Goal: Task Accomplishment & Management: Manage account settings

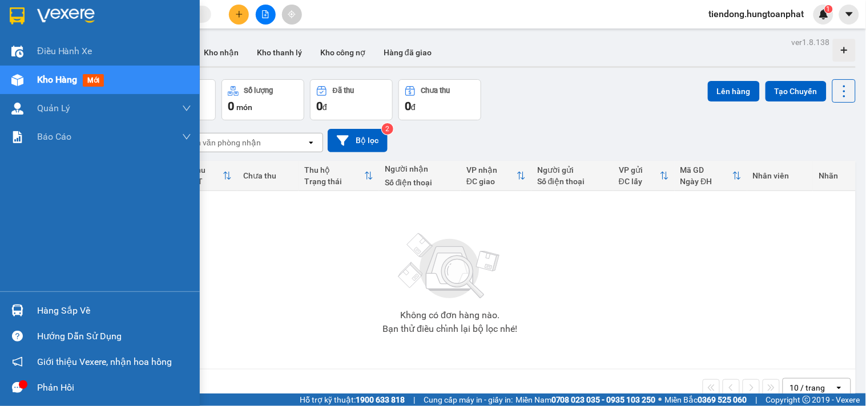
click at [55, 309] on div "Hàng sắp về" at bounding box center [114, 311] width 154 height 17
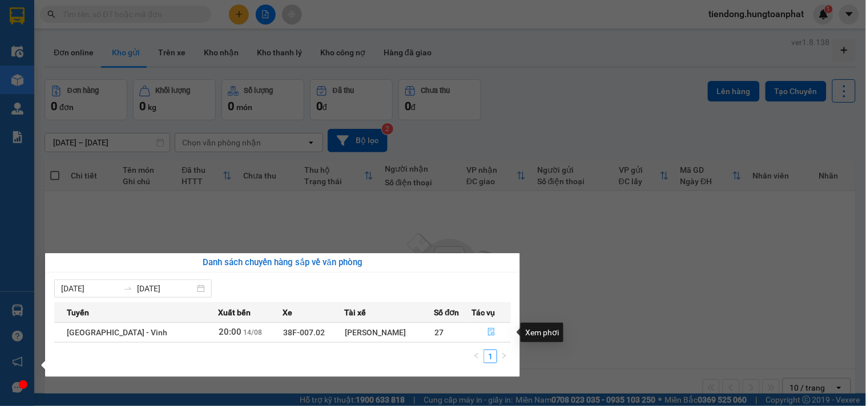
click at [487, 332] on icon "file-done" at bounding box center [491, 332] width 8 height 8
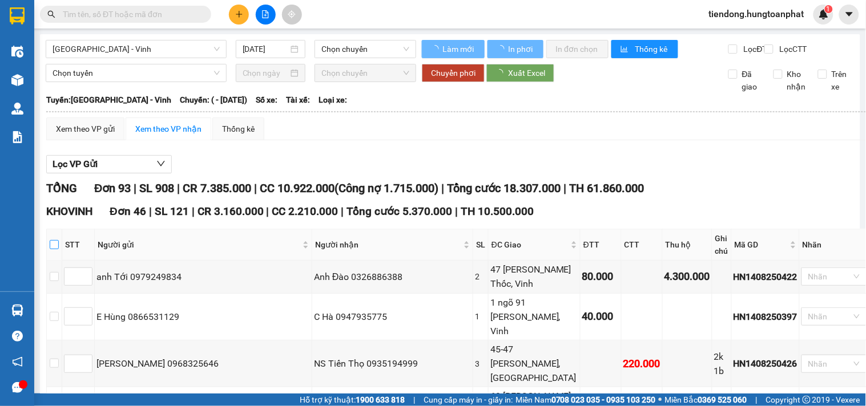
click at [59, 249] on input "checkbox" at bounding box center [54, 244] width 9 height 9
checkbox input "true"
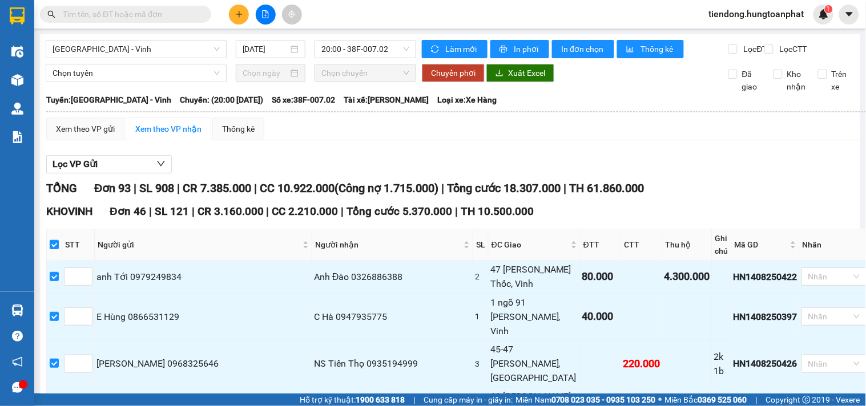
checkbox input "true"
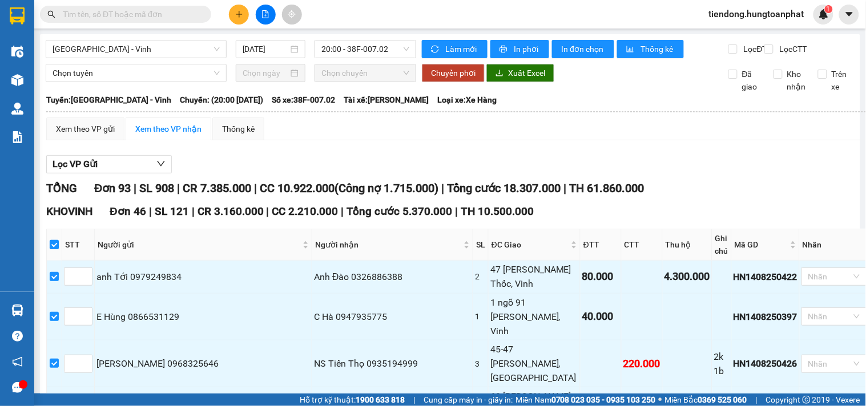
checkbox input "true"
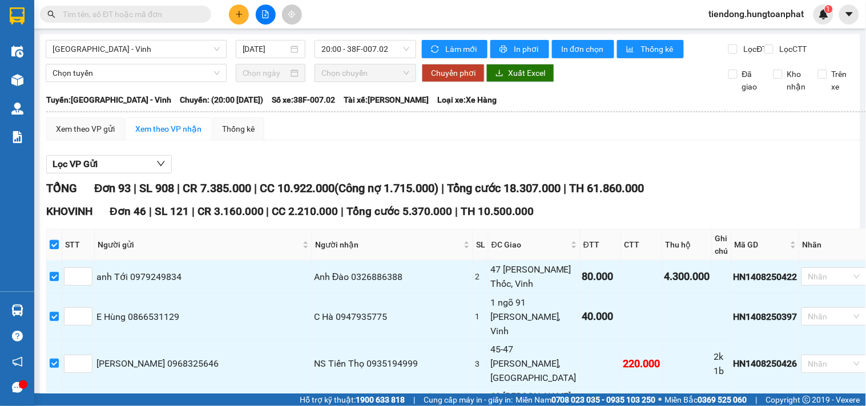
checkbox input "true"
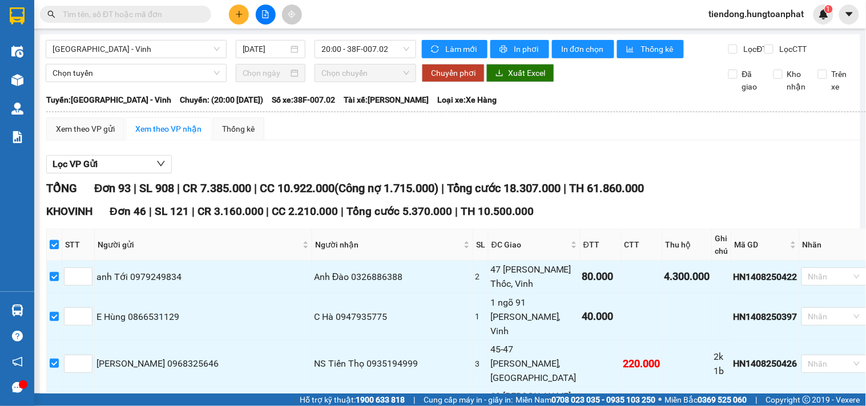
checkbox input "true"
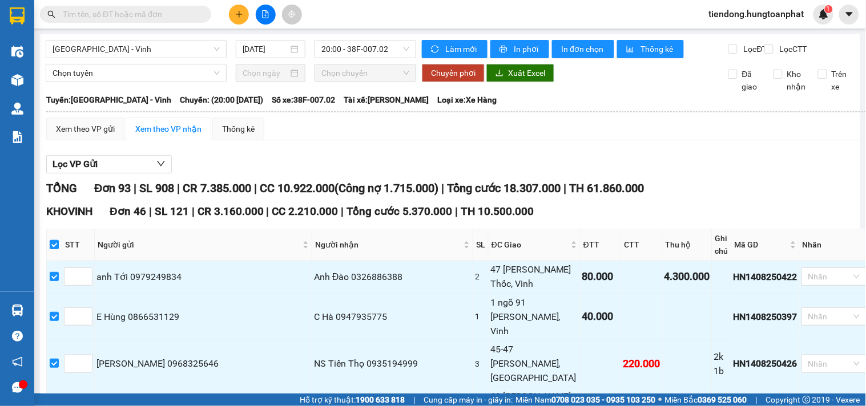
checkbox input "true"
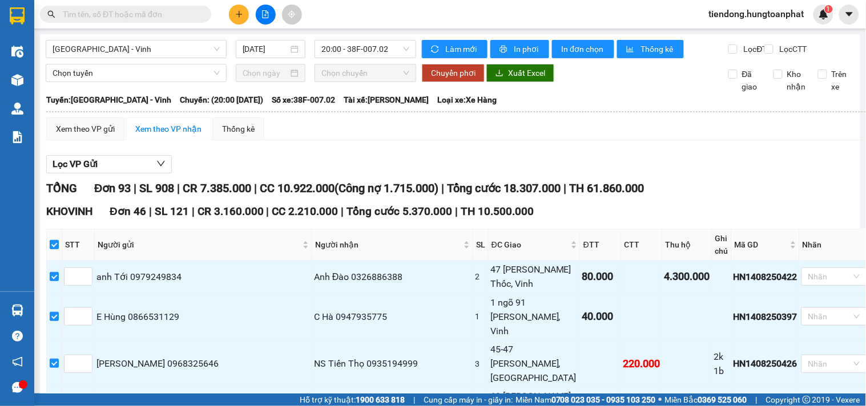
checkbox input "true"
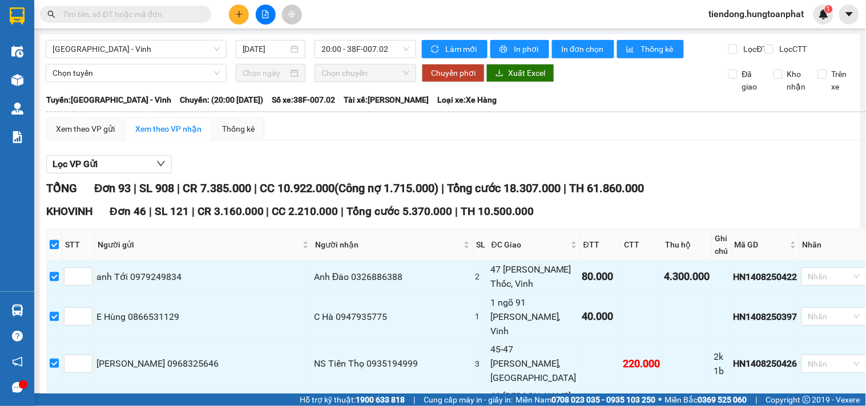
checkbox input "true"
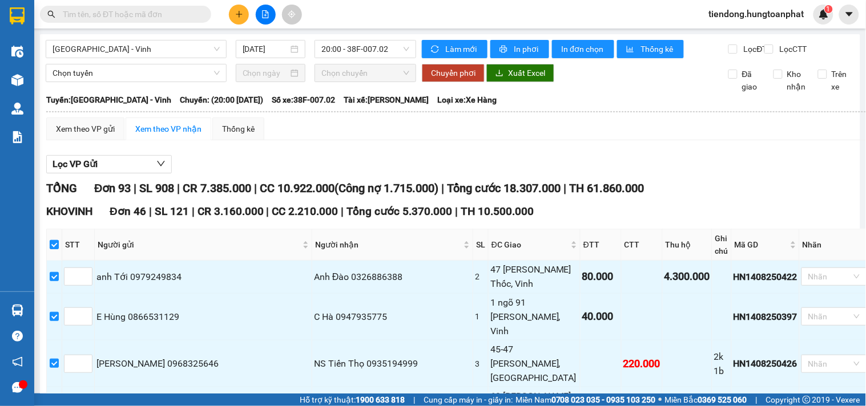
checkbox input "true"
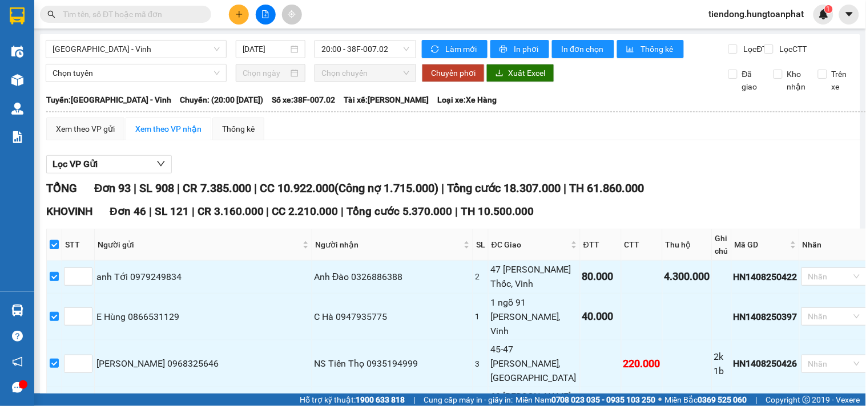
checkbox input "true"
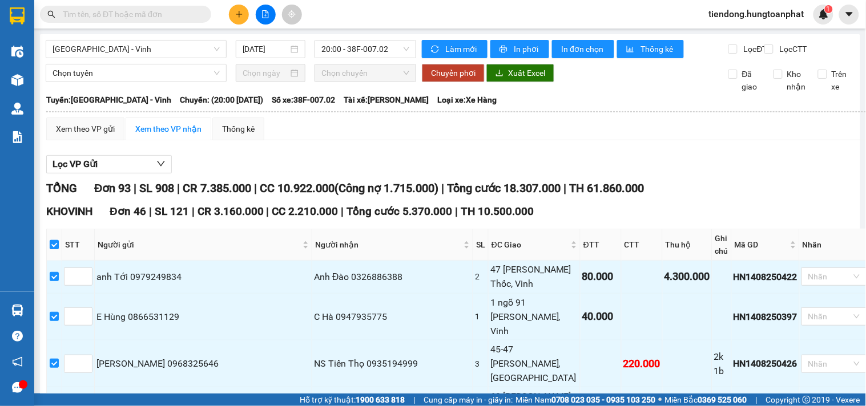
checkbox input "true"
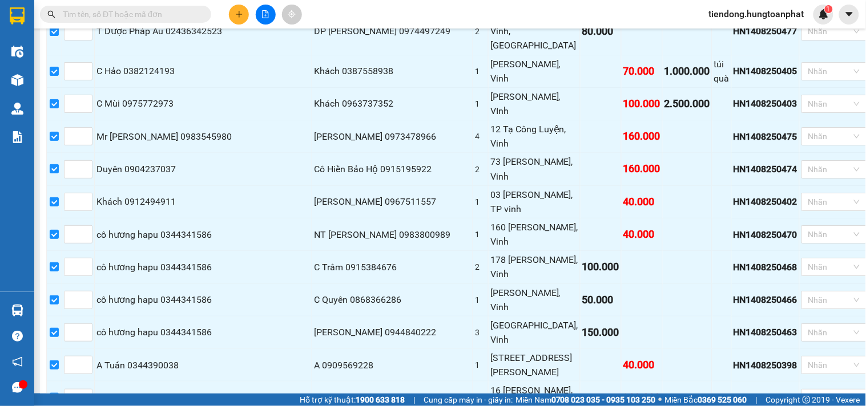
scroll to position [1115, 0]
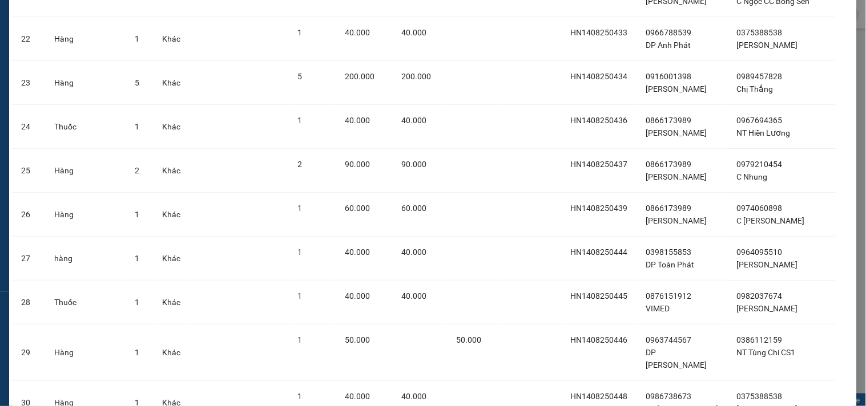
scroll to position [1796, 0]
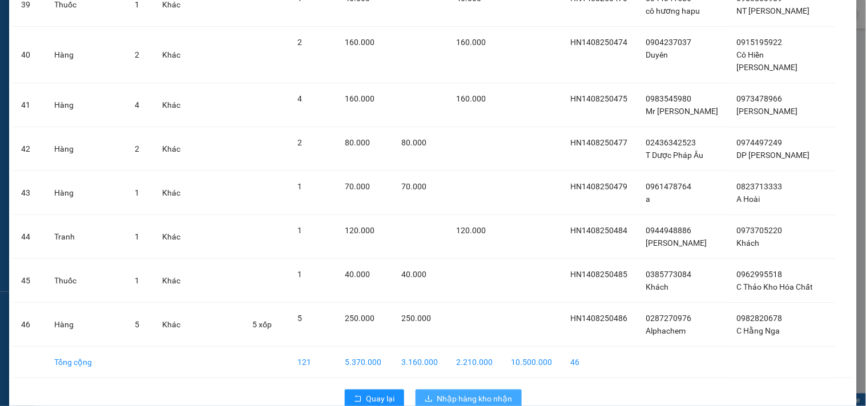
click at [479, 393] on span "Nhập hàng kho nhận" at bounding box center [474, 399] width 75 height 13
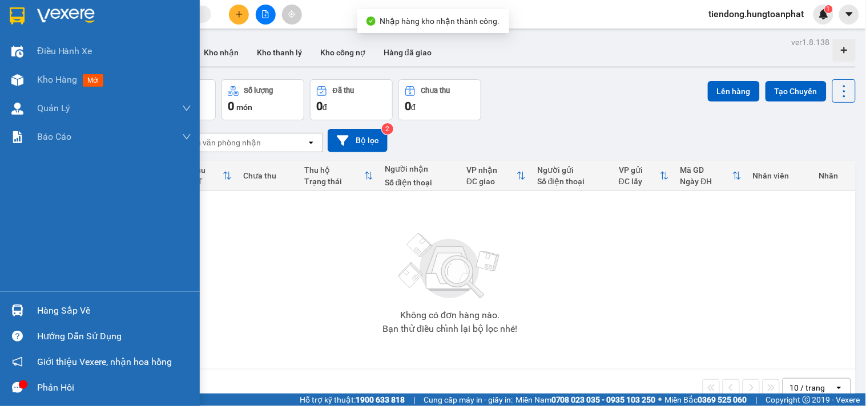
click at [15, 309] on img at bounding box center [17, 311] width 12 height 12
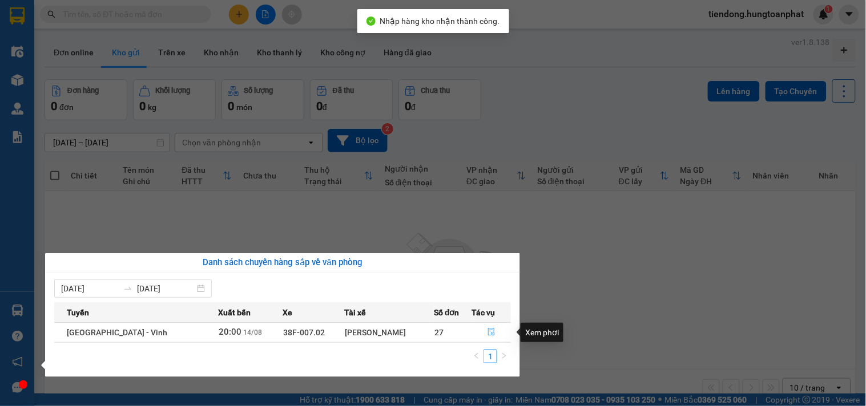
click at [489, 331] on icon "file-done" at bounding box center [491, 332] width 7 height 8
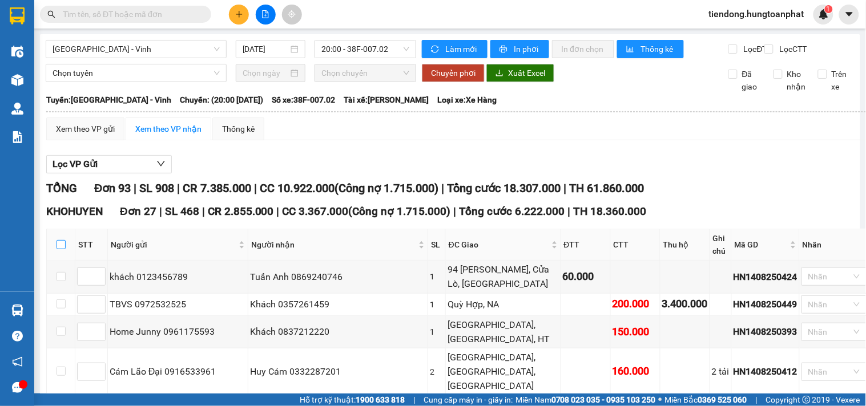
click at [62, 248] on input "checkbox" at bounding box center [61, 244] width 9 height 9
checkbox input "true"
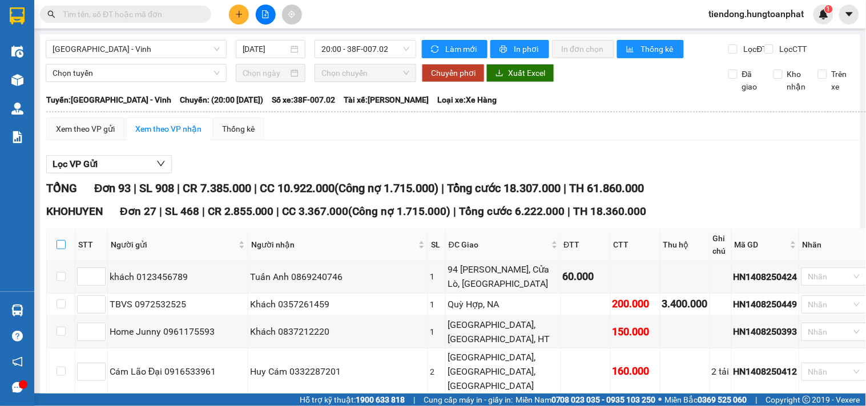
checkbox input "true"
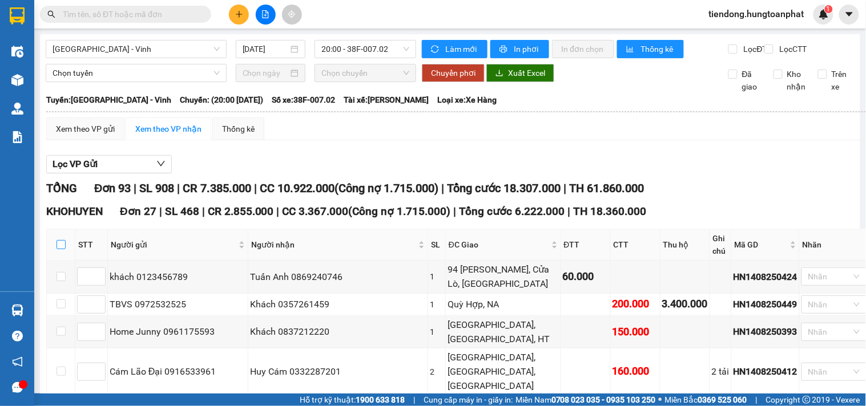
checkbox input "true"
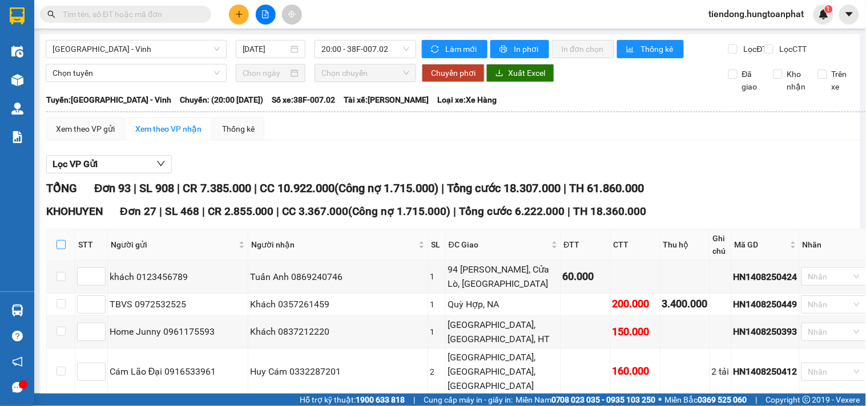
checkbox input "true"
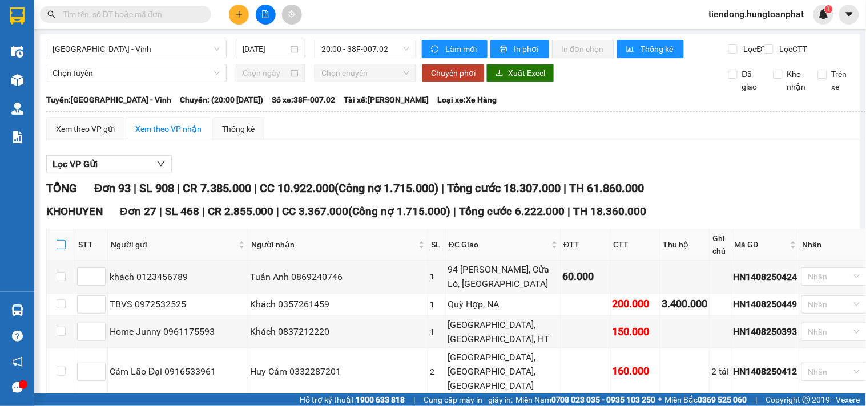
checkbox input "true"
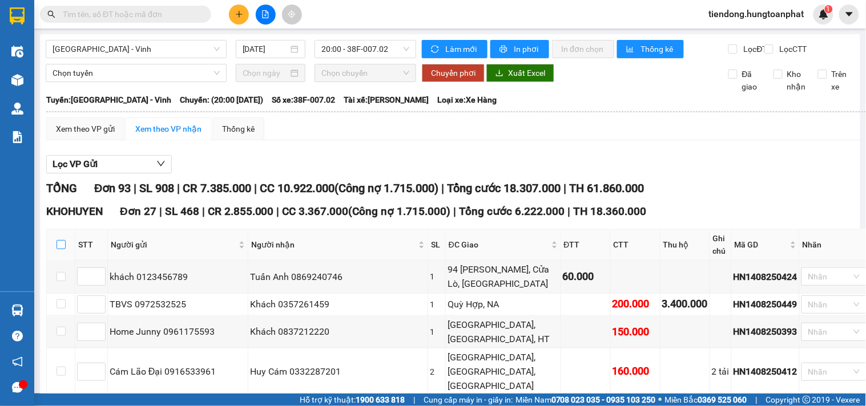
checkbox input "true"
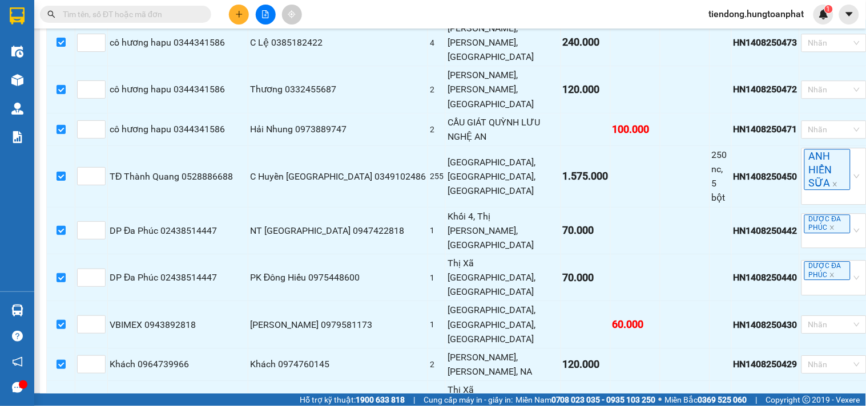
scroll to position [811, 0]
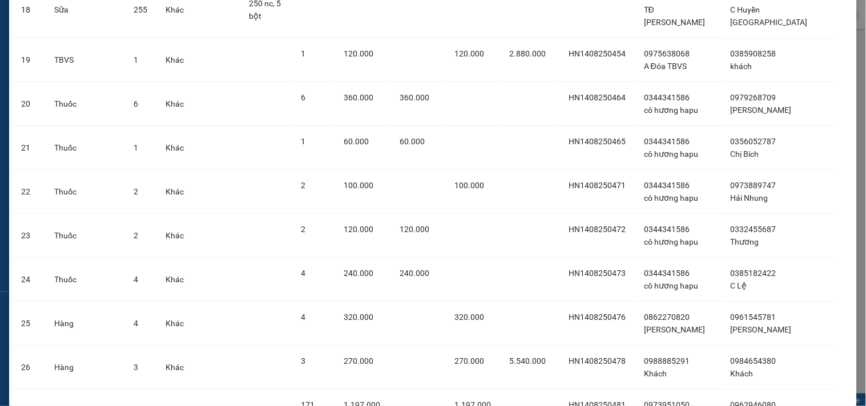
scroll to position [960, 0]
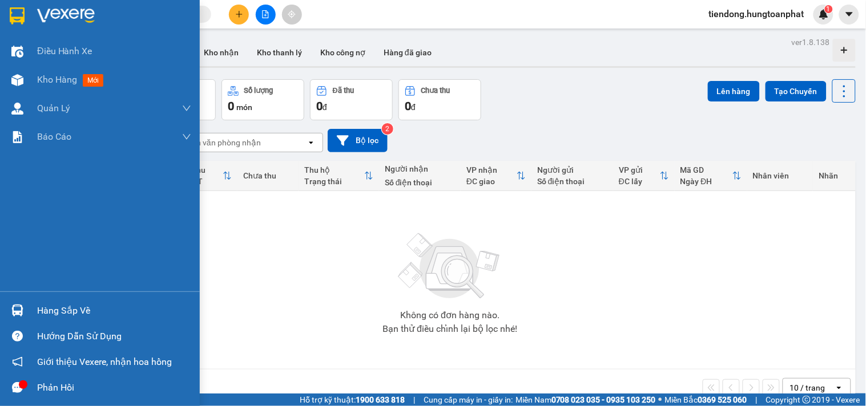
click at [12, 312] on img at bounding box center [17, 311] width 12 height 12
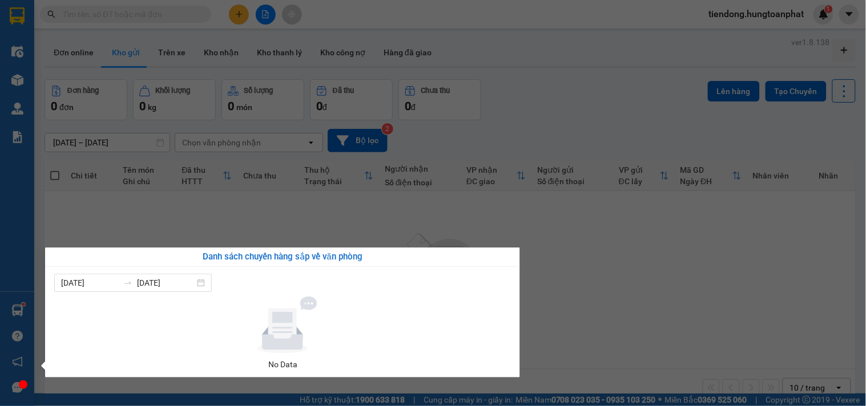
click at [700, 19] on section "Kết quả tìm kiếm ( 0 ) Bộ lọc No Data tiendong.hungtoanphat 1 Điều hành xe Kho …" at bounding box center [433, 203] width 866 height 406
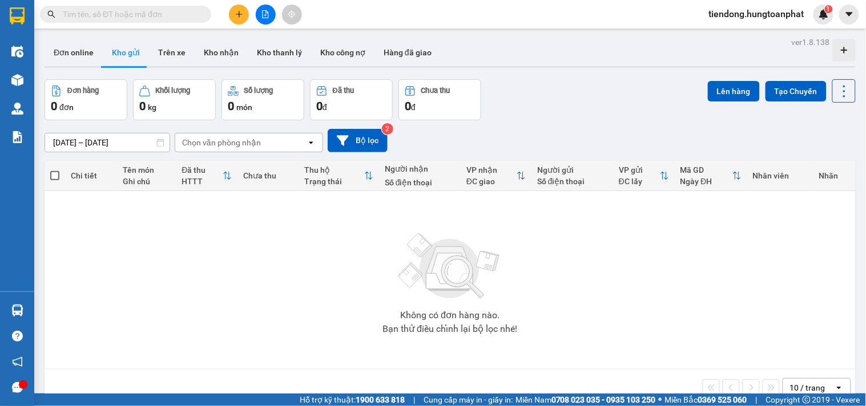
click at [729, 9] on span "tiendong.hungtoanphat" at bounding box center [757, 14] width 114 height 14
click at [718, 33] on span "Đăng xuất" at bounding box center [761, 35] width 92 height 13
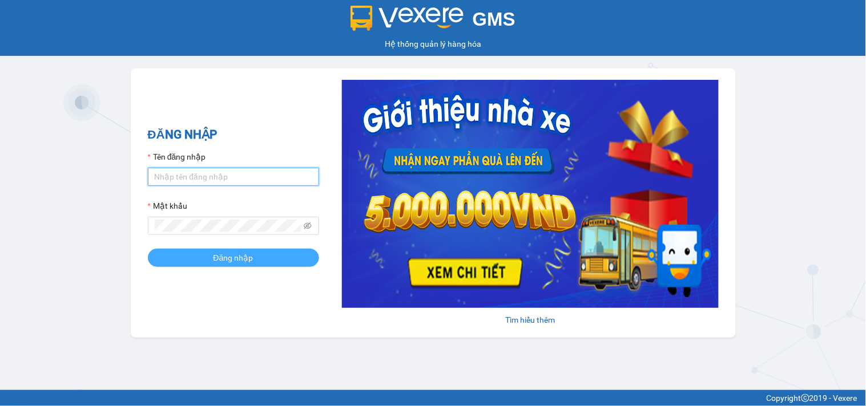
type input "tiendong.hungtoanphat"
click at [243, 259] on span "Đăng nhập" at bounding box center [233, 258] width 40 height 13
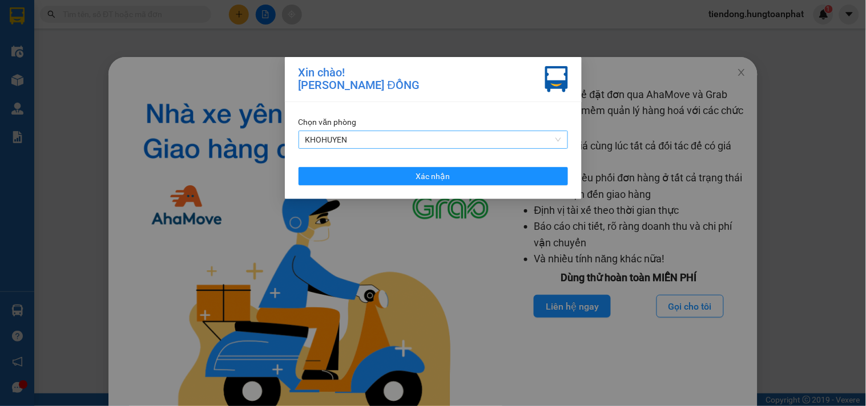
click at [385, 140] on span "KHOHUYEN" at bounding box center [433, 139] width 256 height 17
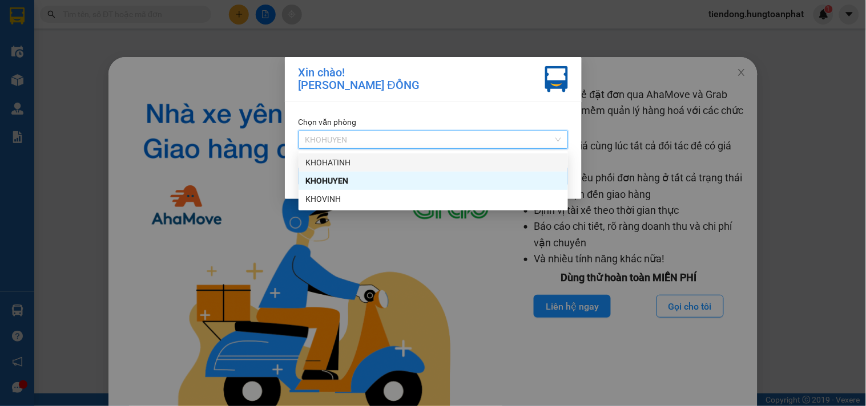
click at [352, 161] on div "KHOHATINH" at bounding box center [433, 162] width 256 height 13
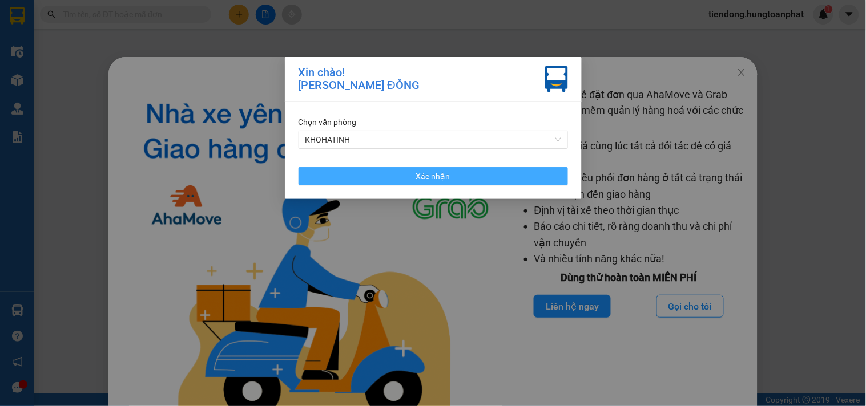
click at [372, 175] on button "Xác nhận" at bounding box center [433, 176] width 269 height 18
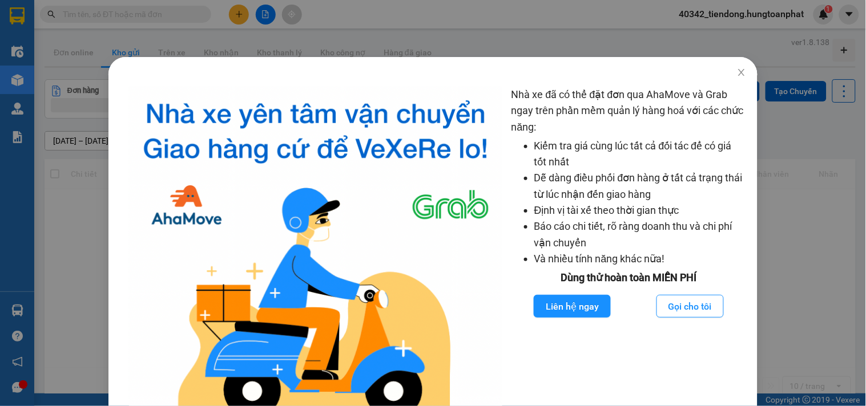
click at [13, 316] on div "Nhà xe đã có thể đặt đơn qua AhaMove và Grab ngay trên phần mềm quản lý hàng ho…" at bounding box center [433, 203] width 866 height 406
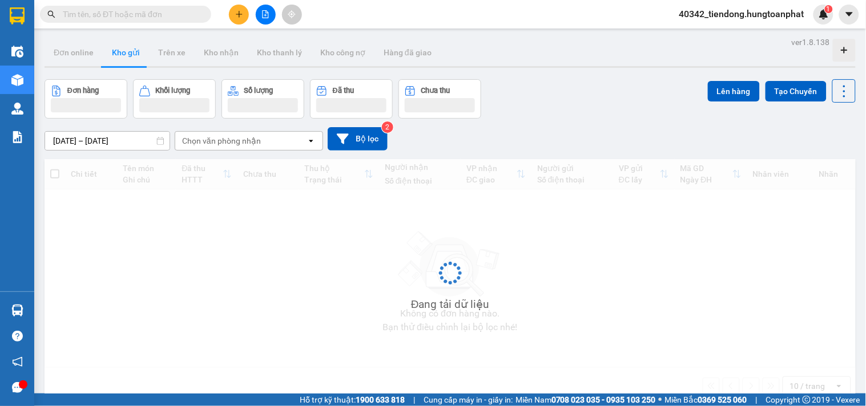
click at [13, 316] on body "Kết quả tìm kiếm ( 0 ) Bộ lọc No Data 40342_tiendong.hungtoanphat 1 Điều hành x…" at bounding box center [433, 203] width 866 height 406
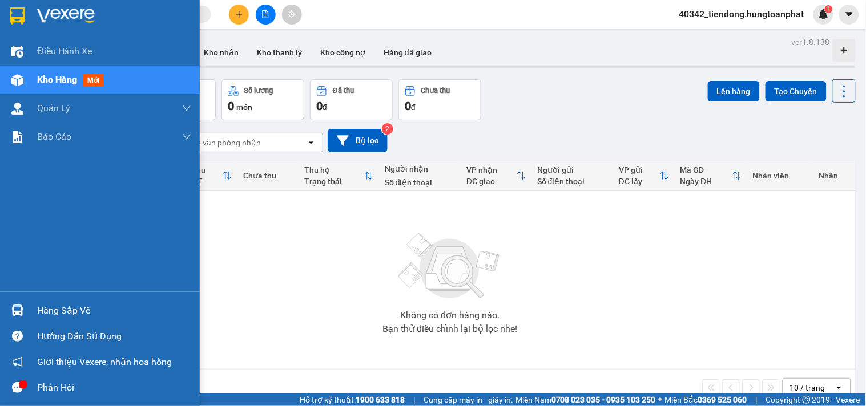
click at [15, 310] on img at bounding box center [17, 311] width 12 height 12
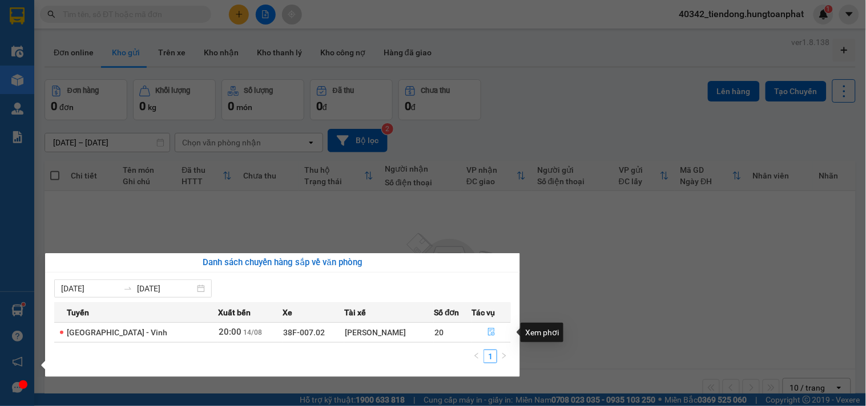
click at [487, 329] on icon "file-done" at bounding box center [491, 332] width 8 height 8
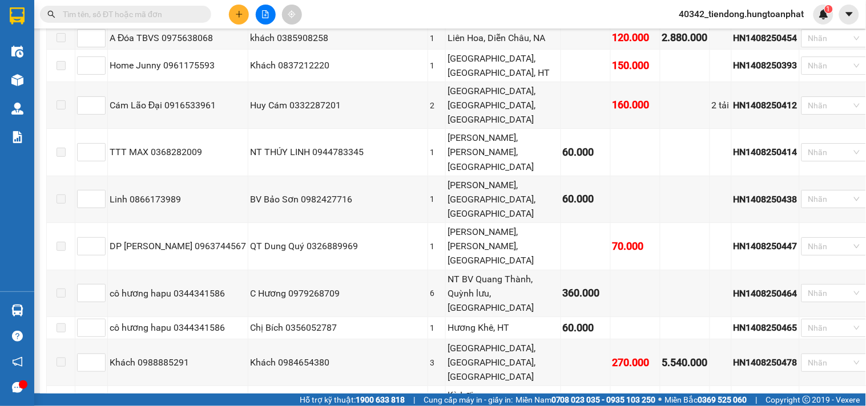
scroll to position [2081, 0]
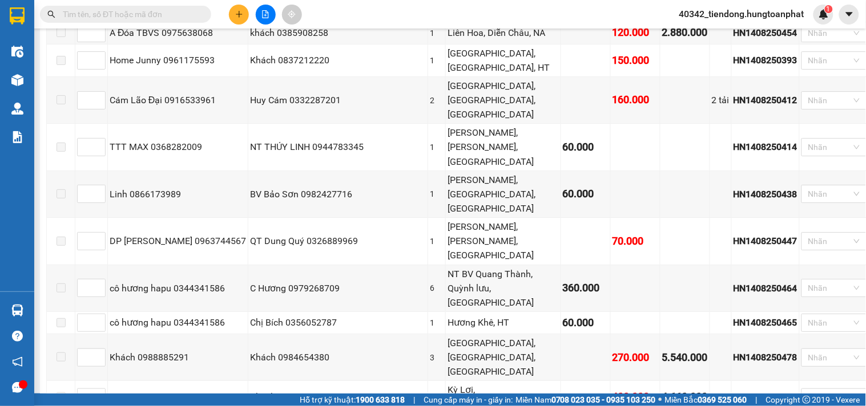
checkbox input "true"
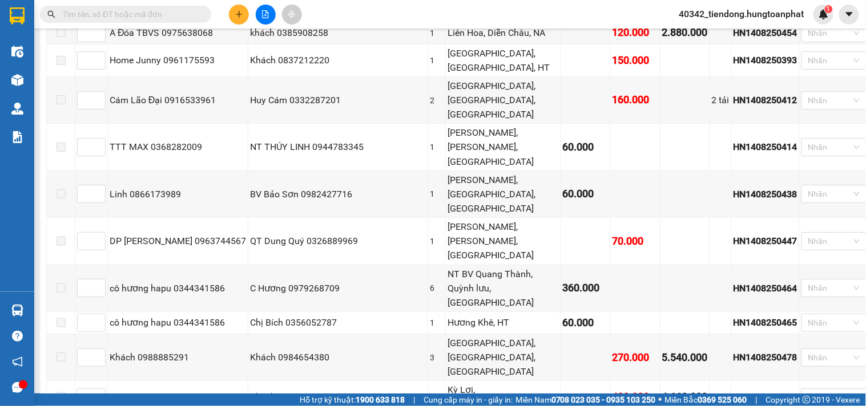
checkbox input "true"
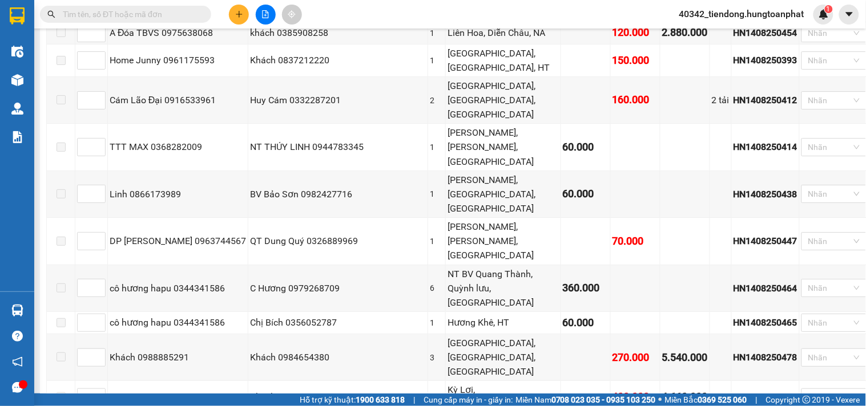
checkbox input "true"
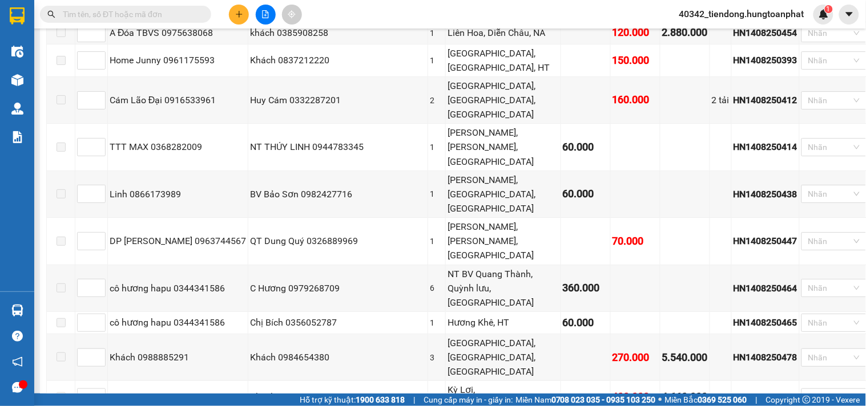
checkbox input "true"
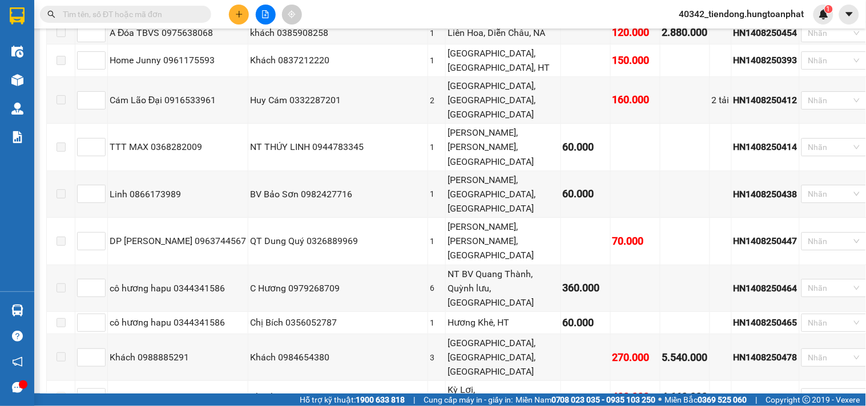
checkbox input "true"
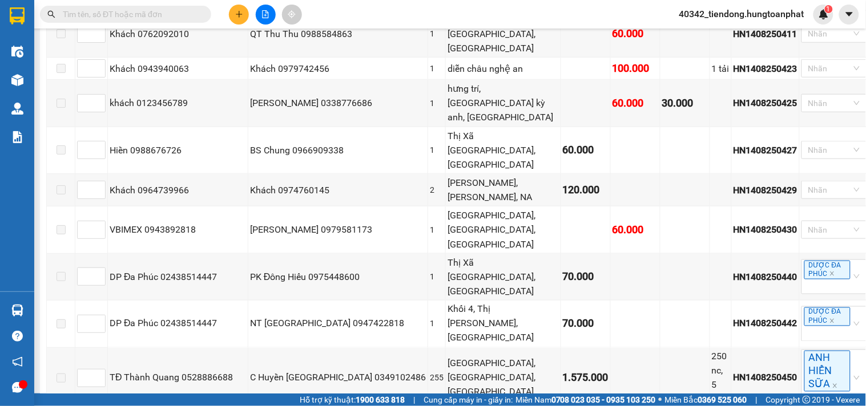
scroll to position [2503, 0]
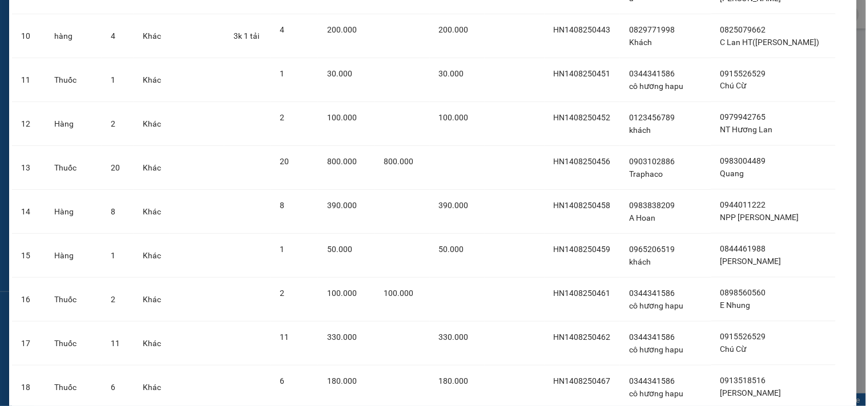
scroll to position [652, 0]
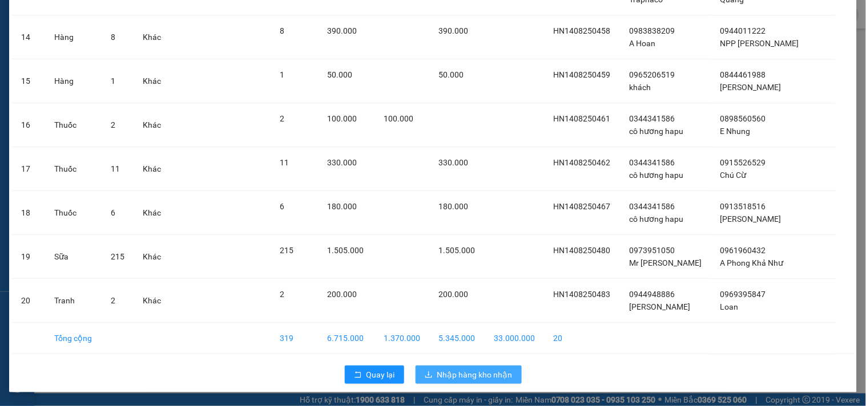
click at [446, 375] on span "Nhập hàng kho nhận" at bounding box center [474, 375] width 75 height 13
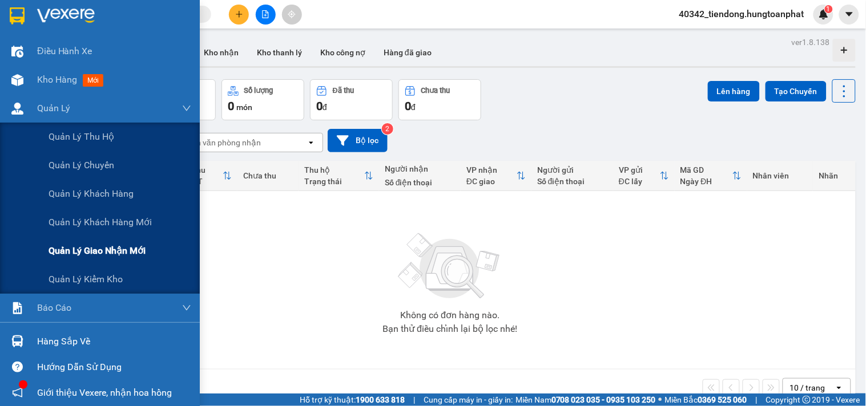
click at [94, 252] on span "Quản lý giao nhận mới" at bounding box center [97, 251] width 97 height 14
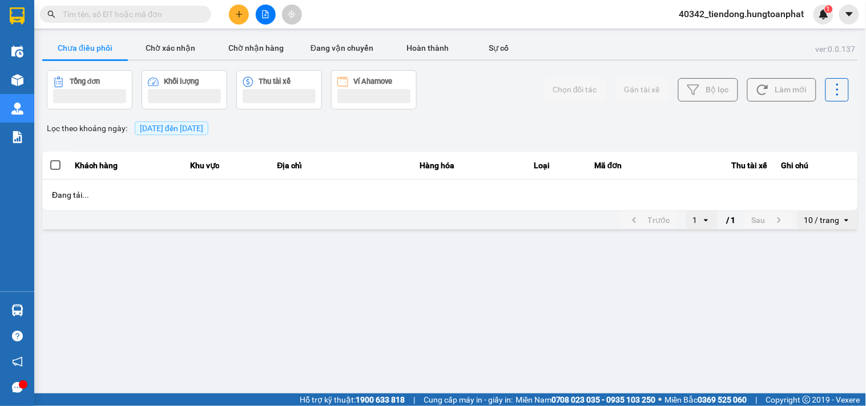
click at [150, 132] on span "[DATE] đến [DATE]" at bounding box center [171, 128] width 63 height 9
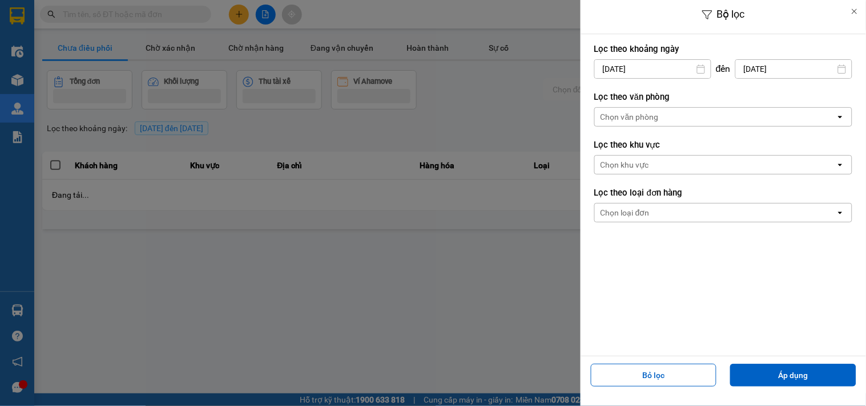
click at [605, 69] on input "[DATE]" at bounding box center [653, 69] width 116 height 18
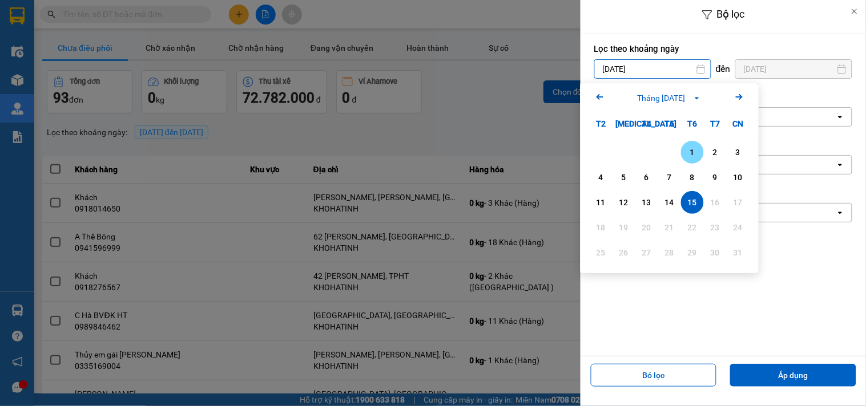
drag, startPoint x: 685, startPoint y: 151, endPoint x: 732, endPoint y: 117, distance: 58.1
click at [697, 144] on div "1" at bounding box center [692, 152] width 23 height 23
type input "[DATE]"
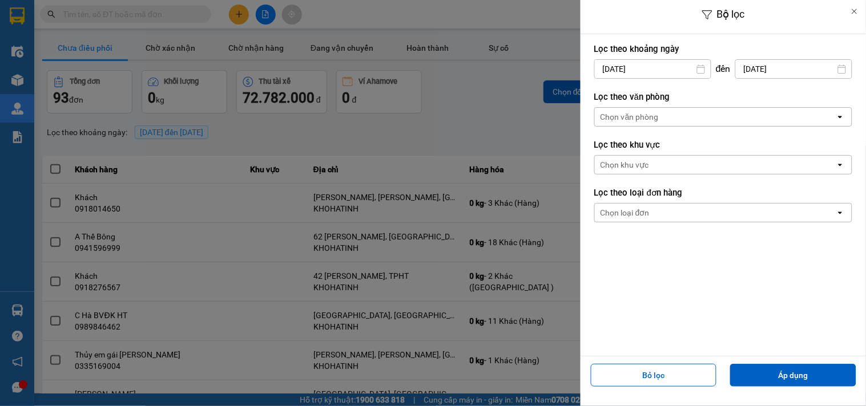
click at [763, 66] on input "[DATE]" at bounding box center [794, 69] width 116 height 18
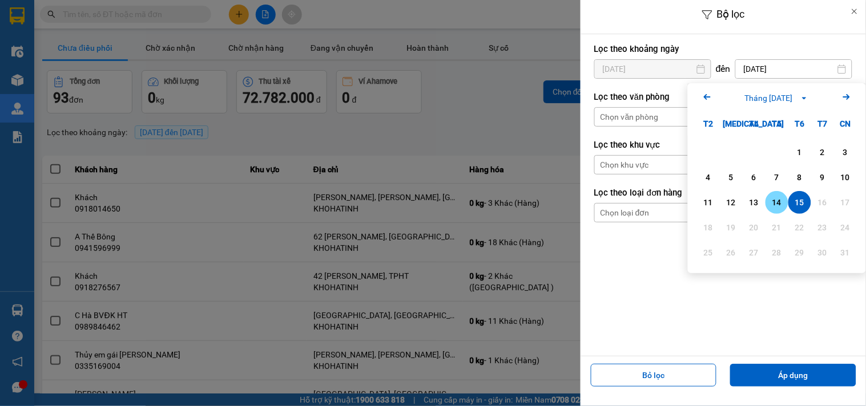
click at [780, 196] on div "14" at bounding box center [777, 203] width 16 height 14
type input "[DATE]"
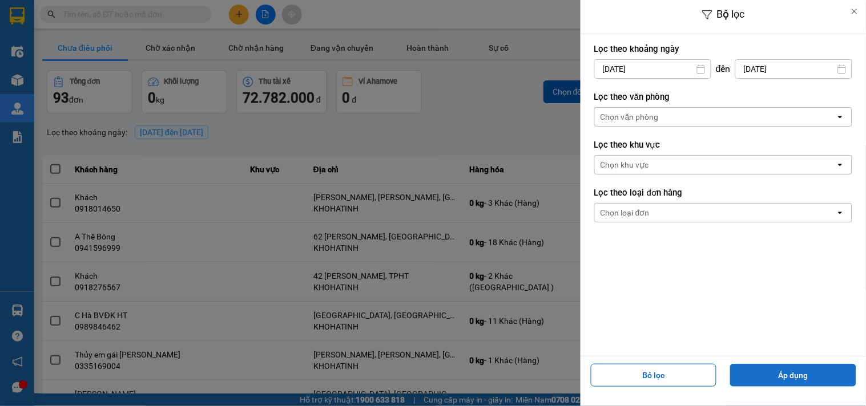
click at [799, 377] on button "Áp dụng" at bounding box center [793, 375] width 126 height 23
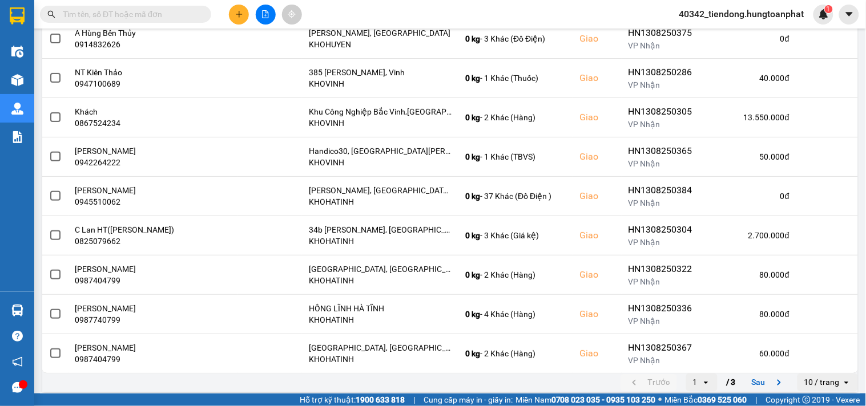
scroll to position [210, 0]
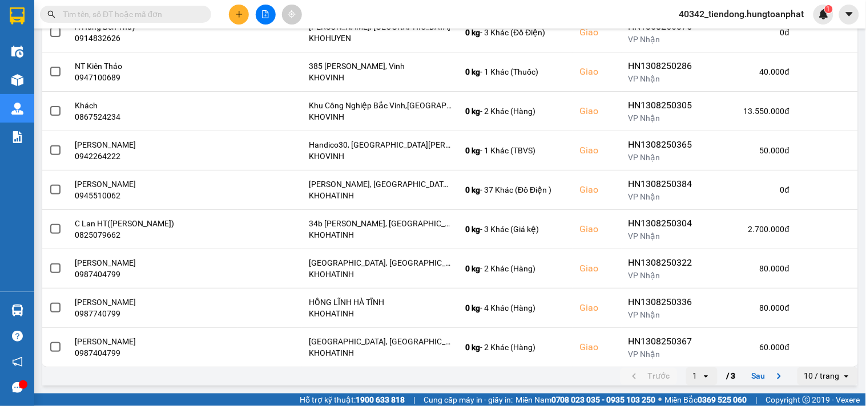
click at [827, 378] on div "10 / trang" at bounding box center [821, 376] width 35 height 11
click at [826, 357] on div "100 / trang" at bounding box center [819, 353] width 42 height 11
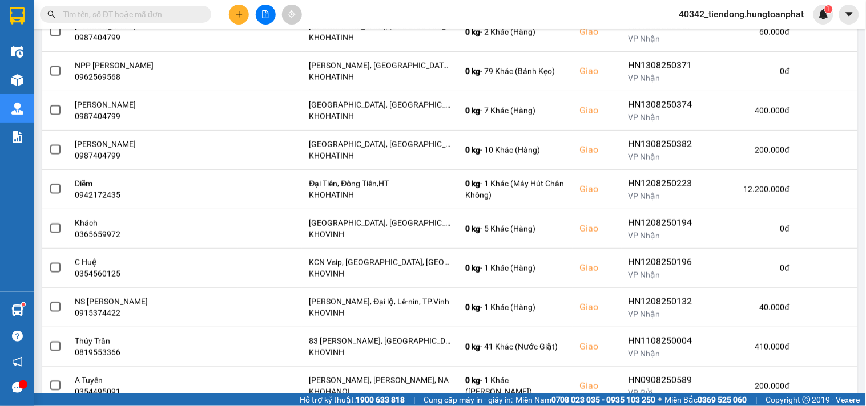
scroll to position [534, 0]
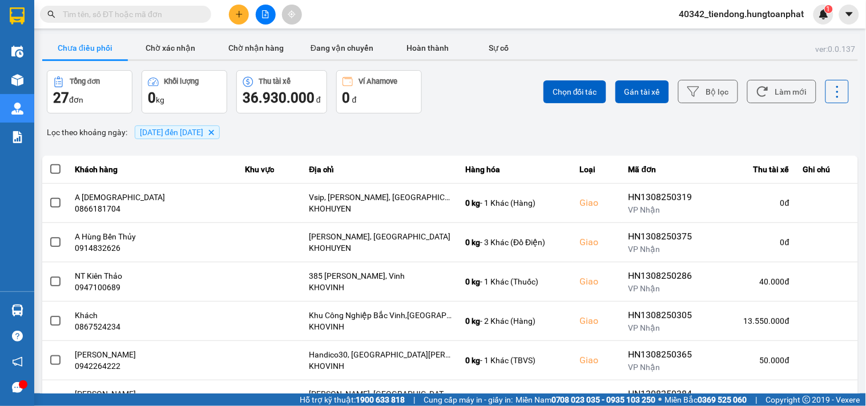
click at [203, 134] on span "01/08/2025 đến 14/08/2025" at bounding box center [171, 132] width 63 height 9
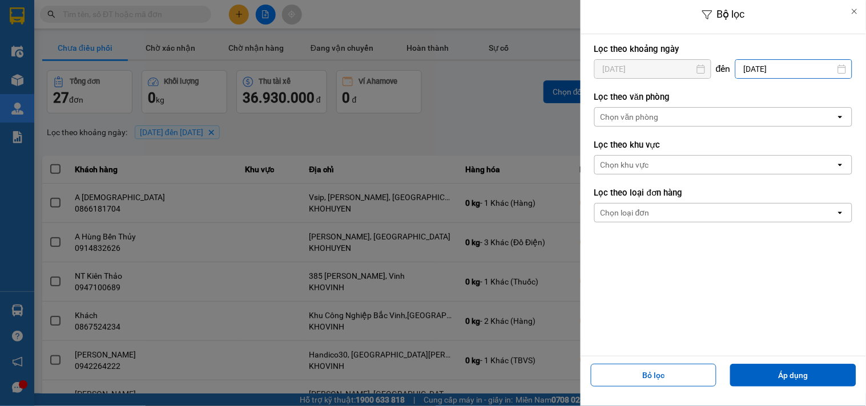
click at [800, 67] on input "[DATE]" at bounding box center [794, 69] width 116 height 18
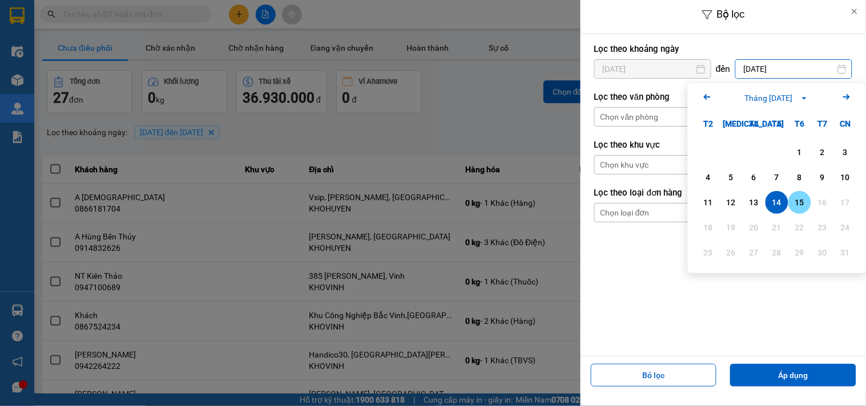
click at [795, 198] on div "15" at bounding box center [800, 203] width 16 height 14
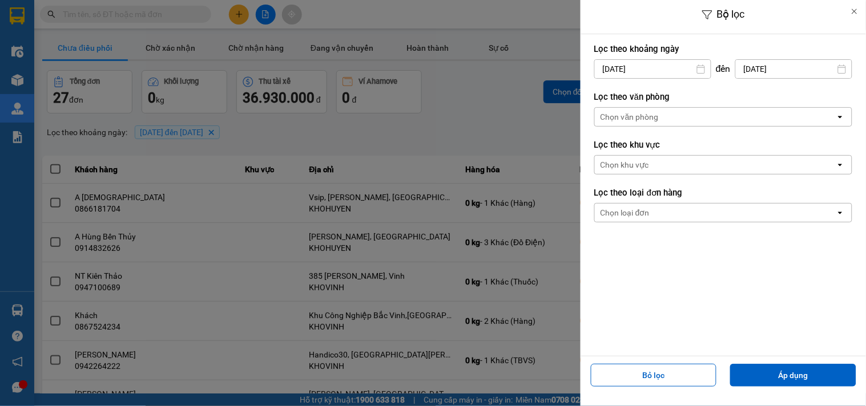
click at [765, 62] on input "[DATE]" at bounding box center [794, 69] width 116 height 18
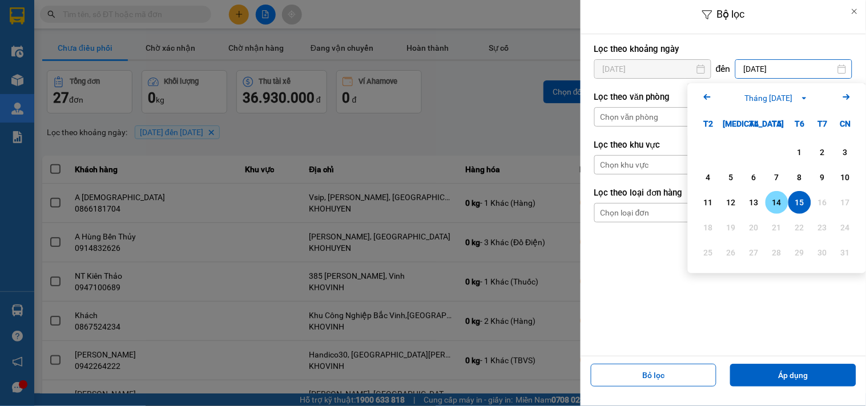
click at [773, 217] on div "21" at bounding box center [776, 227] width 23 height 23
click at [773, 203] on div "14" at bounding box center [777, 203] width 16 height 14
type input "14/08/2025"
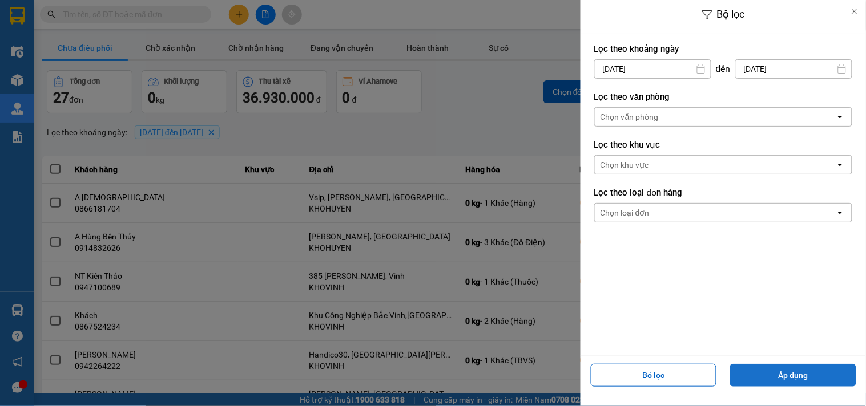
click at [800, 378] on button "Áp dụng" at bounding box center [793, 375] width 126 height 23
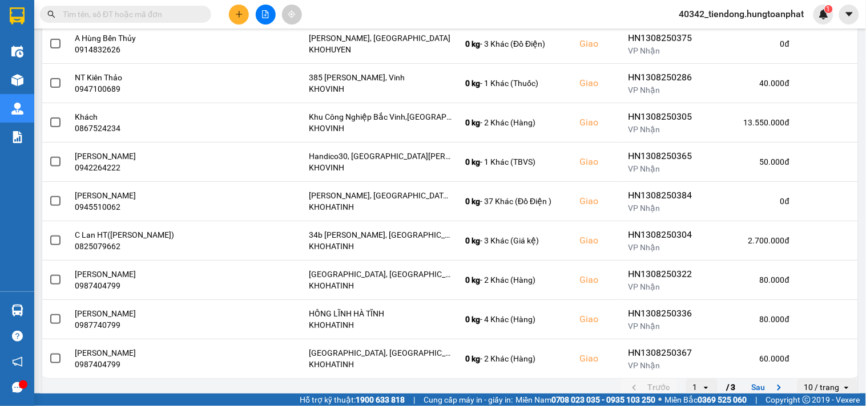
scroll to position [210, 0]
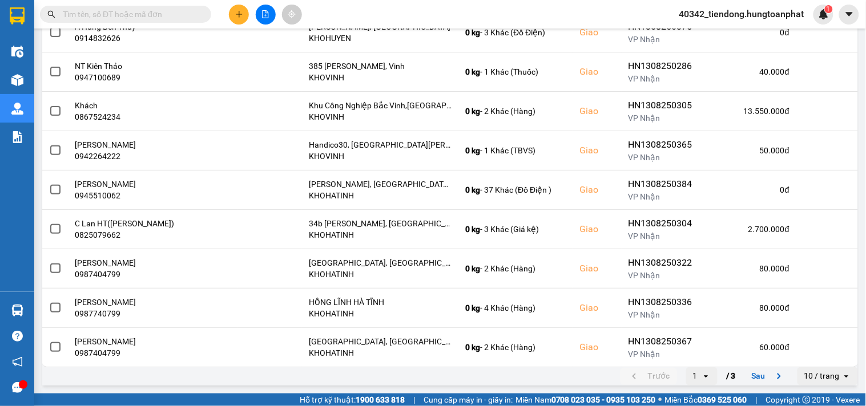
click at [823, 378] on div "10 / trang" at bounding box center [821, 376] width 35 height 11
drag, startPoint x: 815, startPoint y: 352, endPoint x: 815, endPoint y: 338, distance: 13.7
click at [815, 352] on div "100 / trang" at bounding box center [819, 353] width 42 height 11
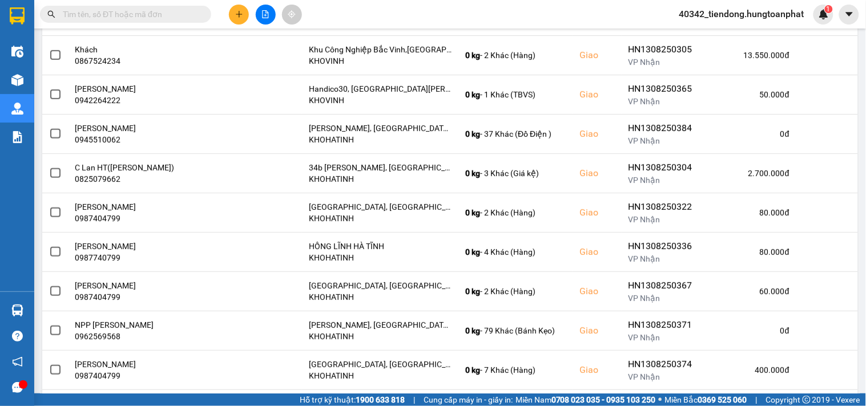
scroll to position [0, 0]
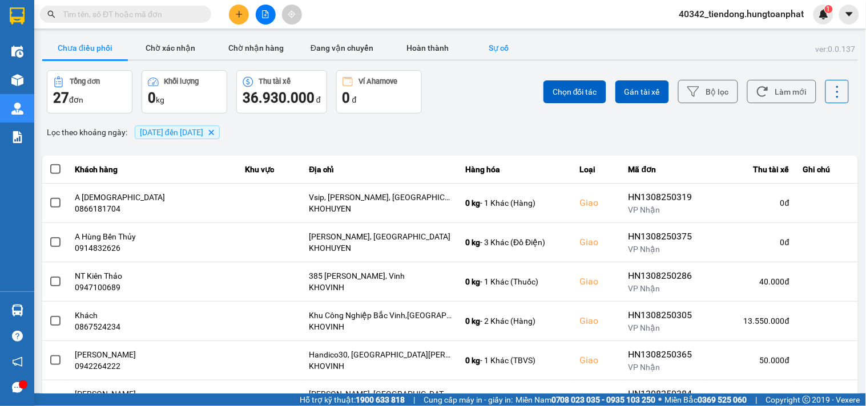
click at [500, 46] on button "Sự cố" at bounding box center [498, 48] width 57 height 23
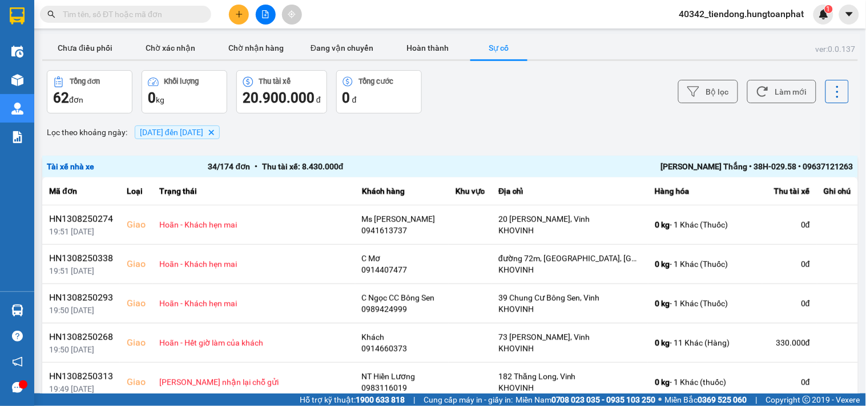
click at [214, 131] on icon "01/08/2025 đến 14/08/2025, close by backspace" at bounding box center [211, 132] width 5 height 5
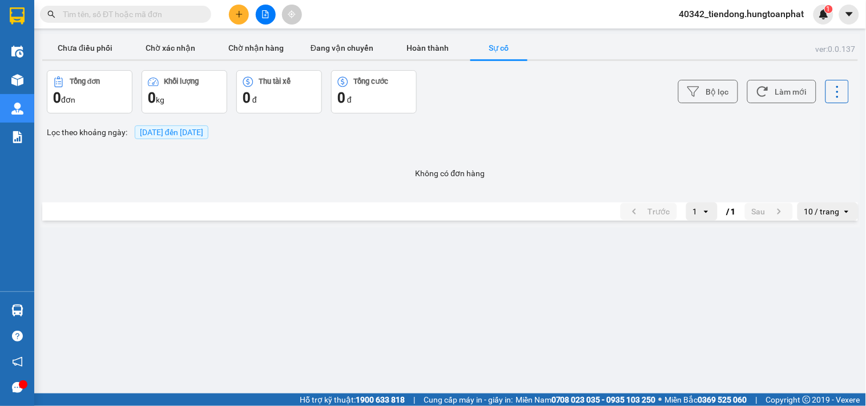
click at [151, 130] on span "15/08/2025 đến 15/08/2025" at bounding box center [171, 132] width 63 height 9
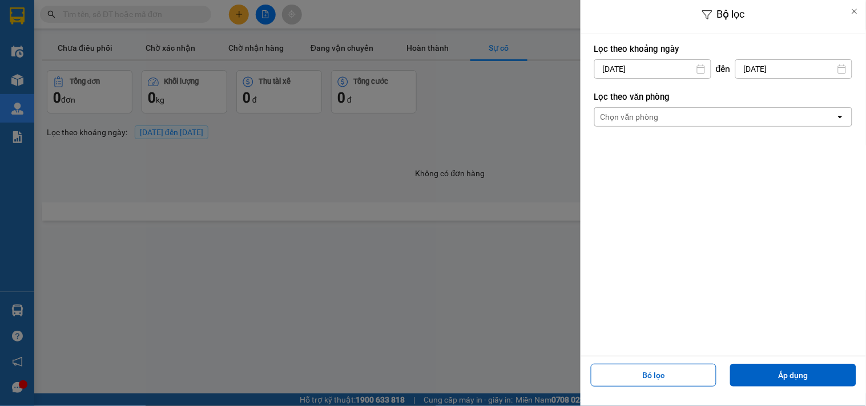
click at [616, 228] on div "Bộ lọc Lọc theo khoảng ngày 15/08/2025 Press the down arrow key to interact wit…" at bounding box center [450, 228] width 820 height 0
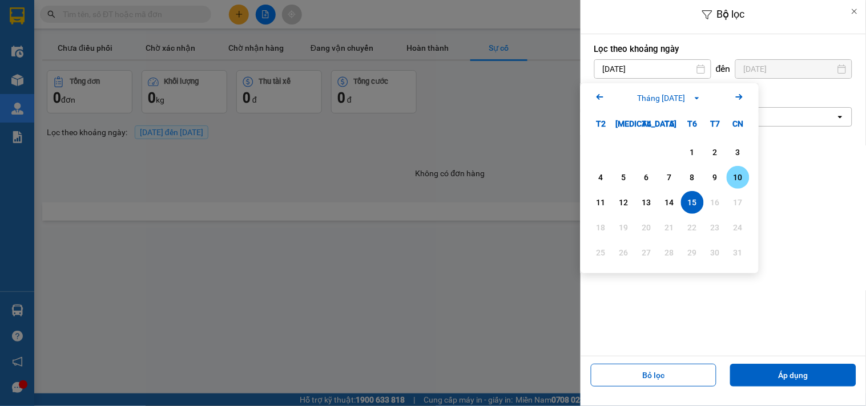
click at [735, 176] on div "10" at bounding box center [738, 178] width 16 height 14
type input "10/08/2025"
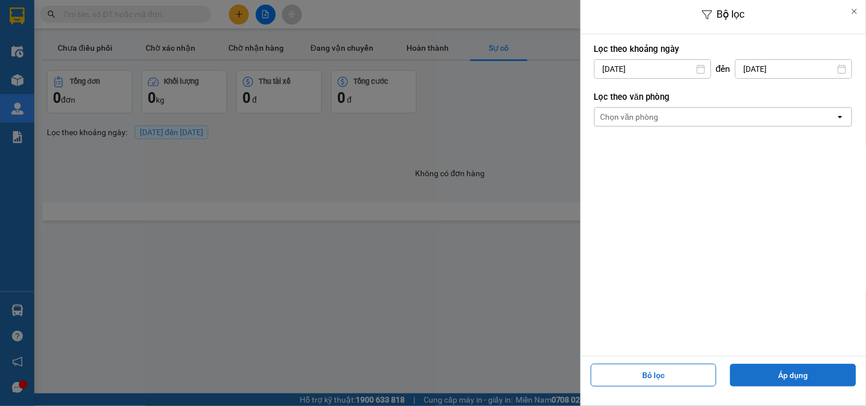
click at [779, 369] on button "Áp dụng" at bounding box center [793, 375] width 126 height 23
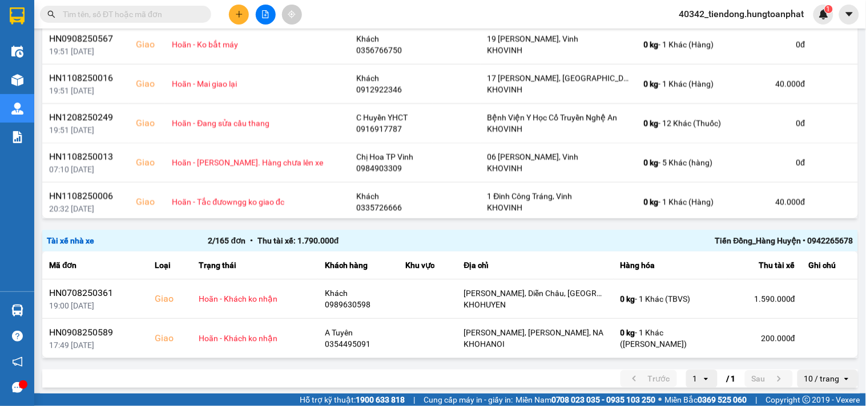
scroll to position [621, 0]
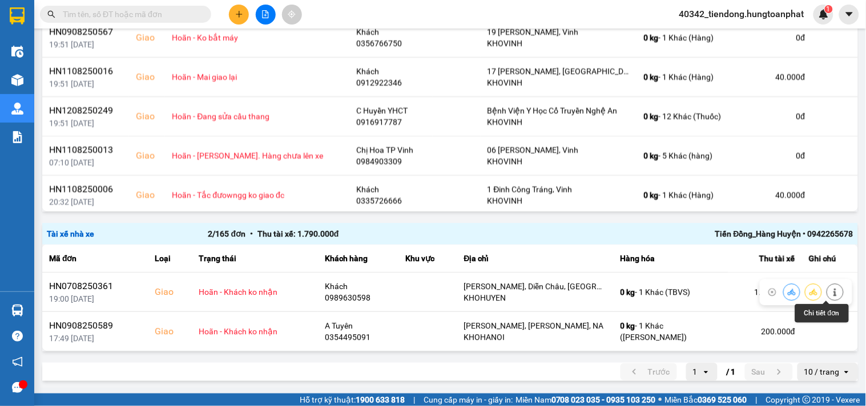
drag, startPoint x: 833, startPoint y: 295, endPoint x: 827, endPoint y: 292, distance: 7.4
click at [831, 292] on icon at bounding box center [835, 292] width 8 height 8
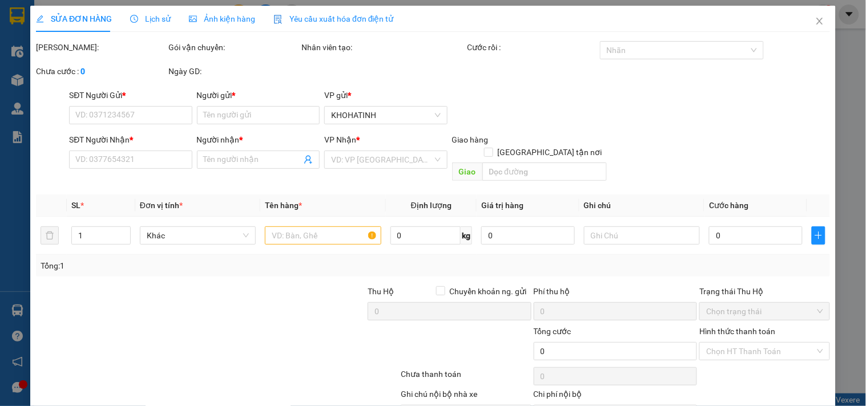
type input "0972532525"
type input "TBVS"
type input "0989630598"
type input "Khách"
checkbox input "true"
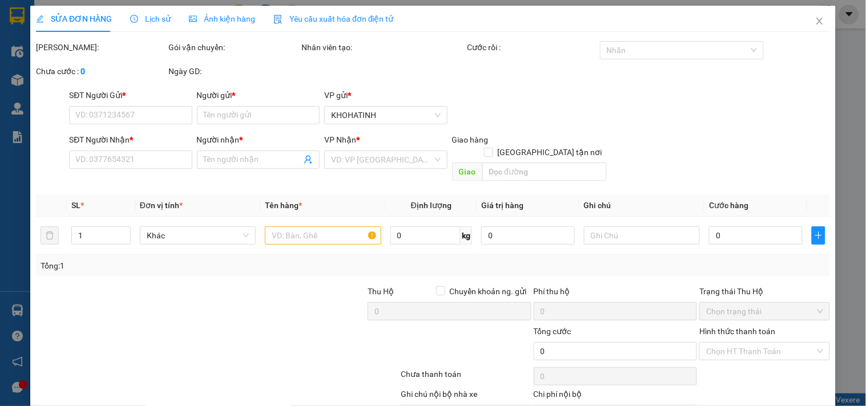
type input "[PERSON_NAME], Diễn Châu, [GEOGRAPHIC_DATA]"
type input "120.000"
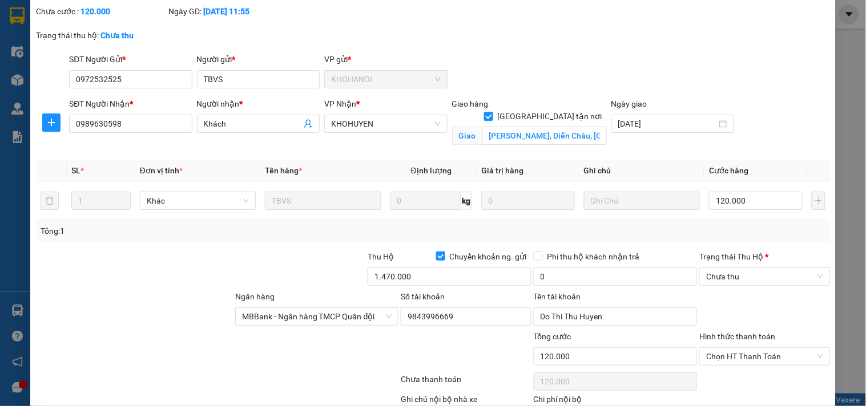
scroll to position [59, 0]
click at [53, 127] on button "button" at bounding box center [51, 123] width 18 height 18
click at [70, 175] on span "Chuyển hoàn" at bounding box center [72, 177] width 47 height 13
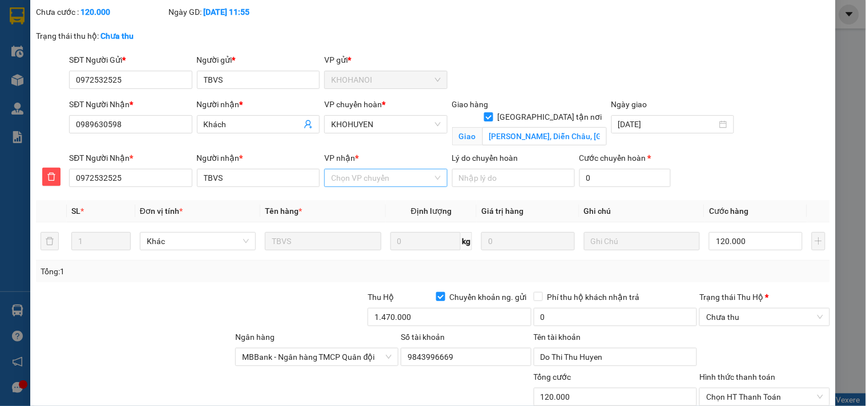
click at [378, 187] on input "VP nhận *" at bounding box center [381, 178] width 101 height 17
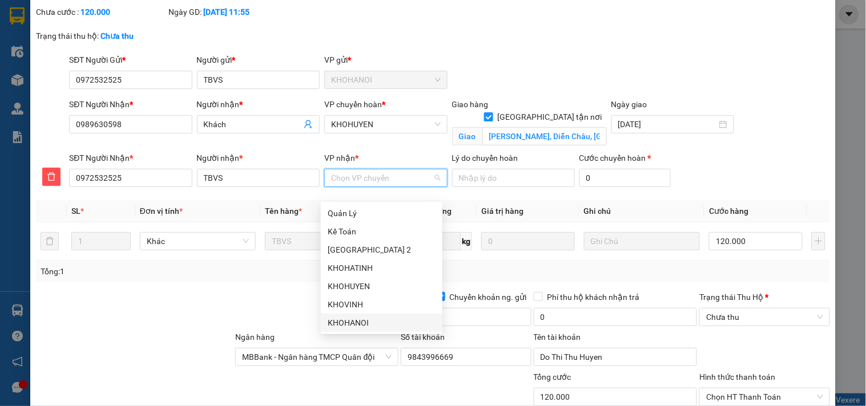
click at [372, 323] on div "KHOHANOI" at bounding box center [382, 323] width 108 height 13
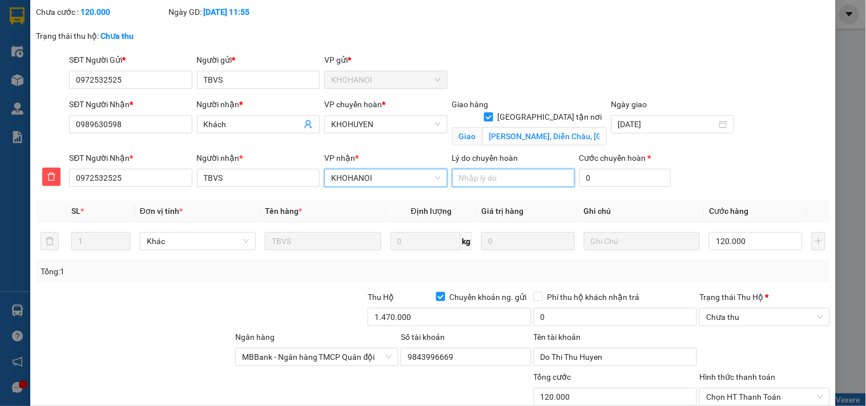
click at [503, 187] on input "Lý do chuyển hoàn" at bounding box center [513, 178] width 123 height 18
type input "khách ko nhận"
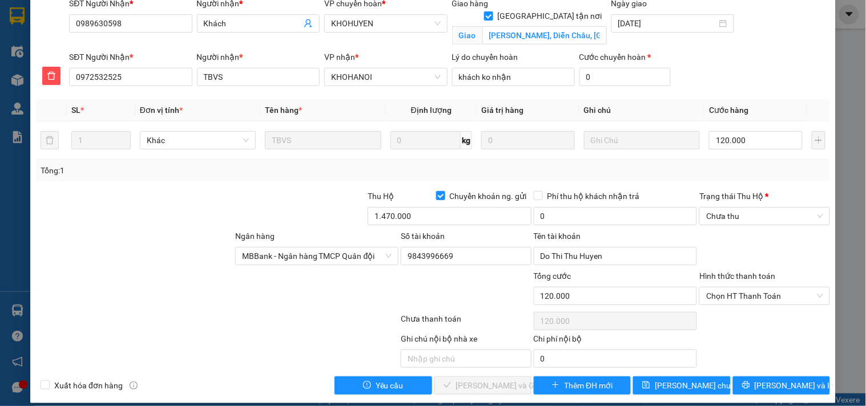
scroll to position [157, 0]
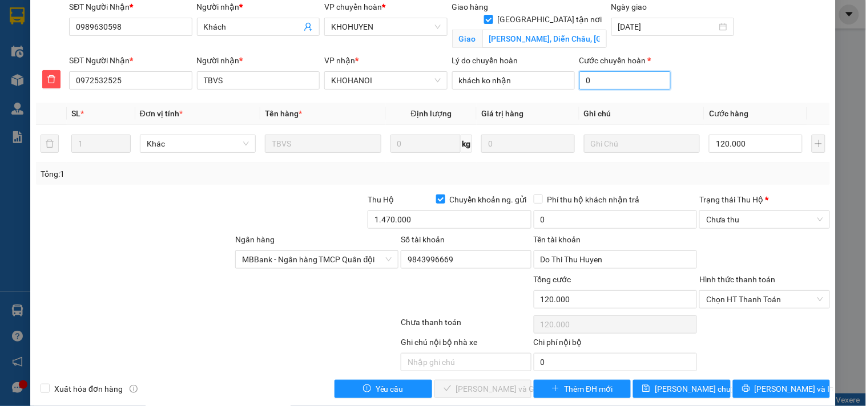
click at [598, 90] on input "0" at bounding box center [624, 80] width 91 height 18
type input "6"
type input "120.006"
type input "60"
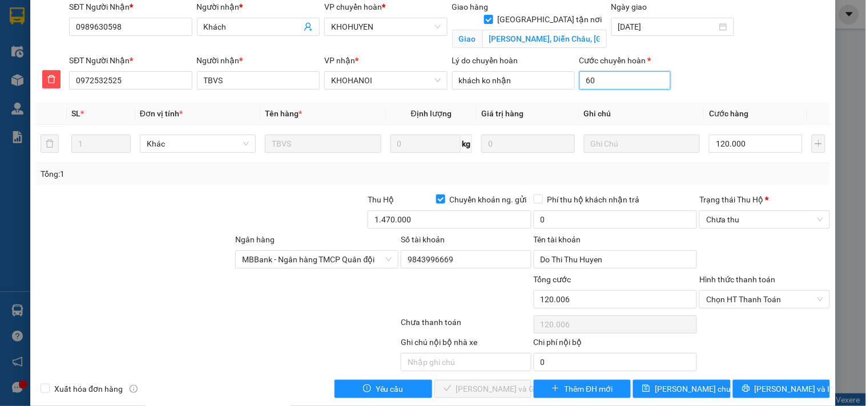
type input "120.060"
type input "600"
type input "120.600"
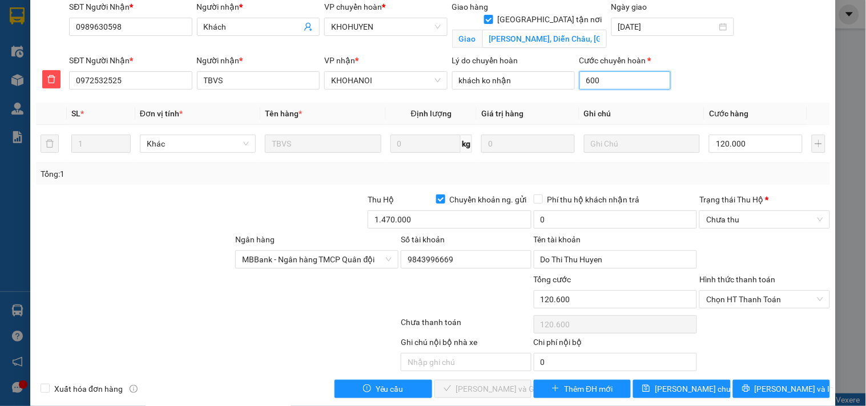
type input "126.000"
type input "6000"
type input "180.000"
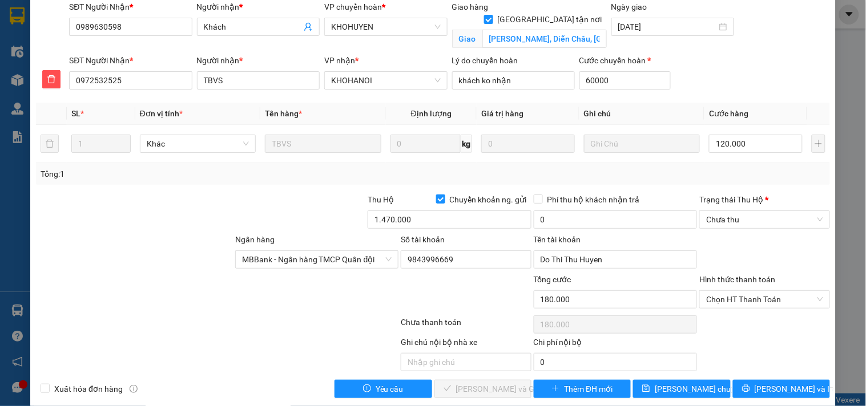
type input "60.000"
click at [739, 76] on div "SĐT Người Nhận * 0972532525 Người nhận * TBVS VP nhận * KHOHANOI Lý do chuyển h…" at bounding box center [449, 74] width 765 height 40
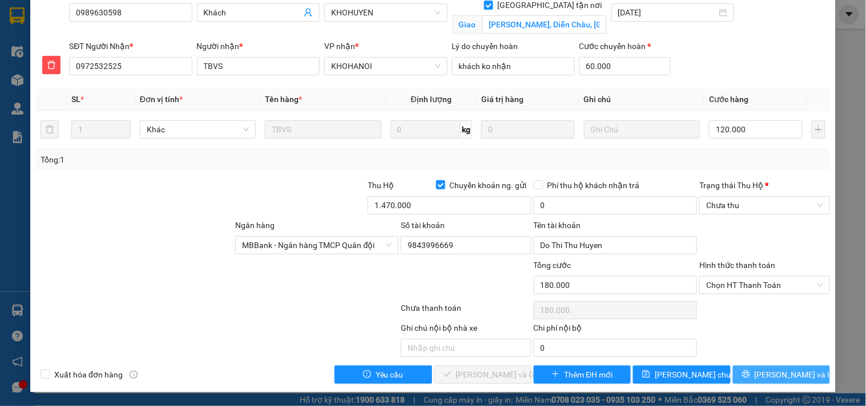
click at [794, 378] on span "Lưu và In" at bounding box center [795, 375] width 80 height 13
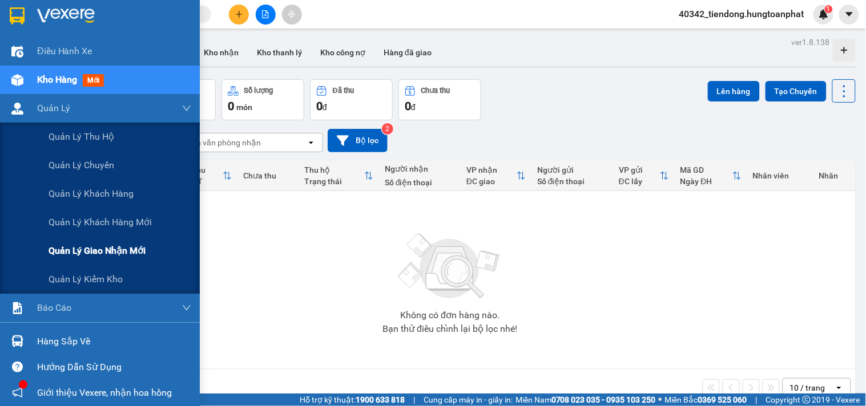
click at [95, 253] on span "Quản lý giao nhận mới" at bounding box center [97, 251] width 97 height 14
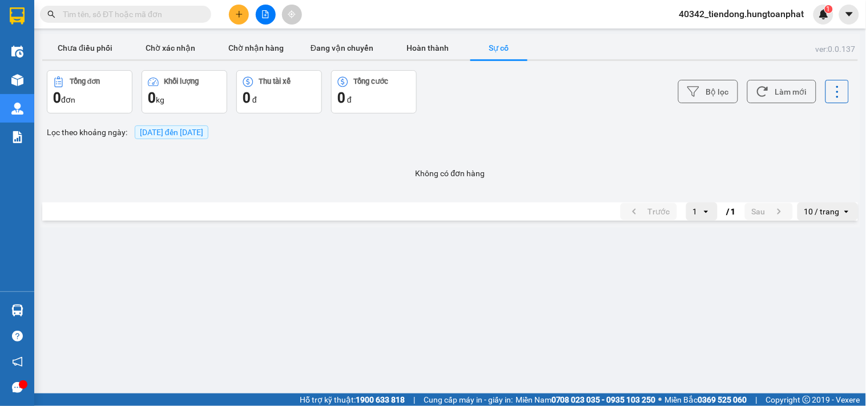
click at [192, 134] on span "[DATE] đến [DATE]" at bounding box center [171, 132] width 63 height 9
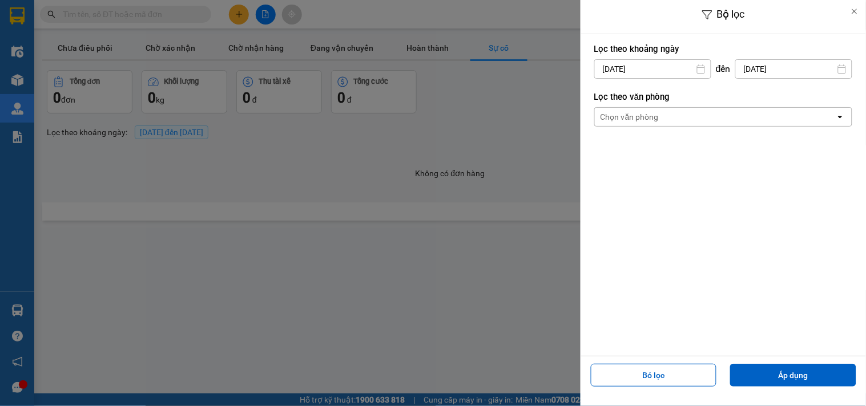
click at [642, 64] on input "[DATE]" at bounding box center [653, 69] width 116 height 18
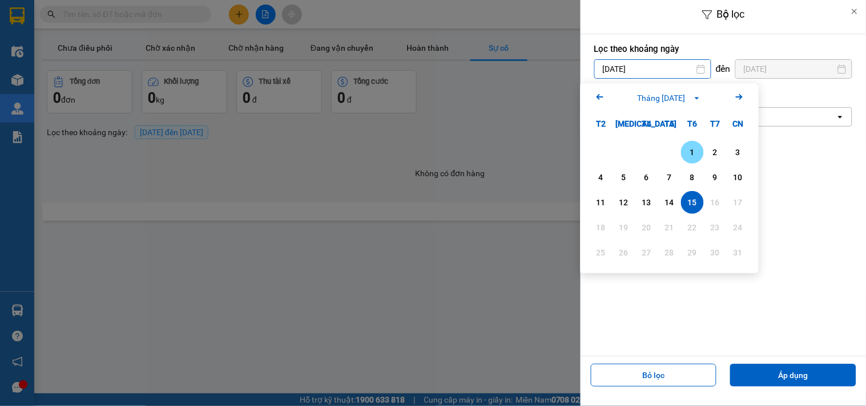
click at [689, 153] on div "1" at bounding box center [692, 153] width 16 height 14
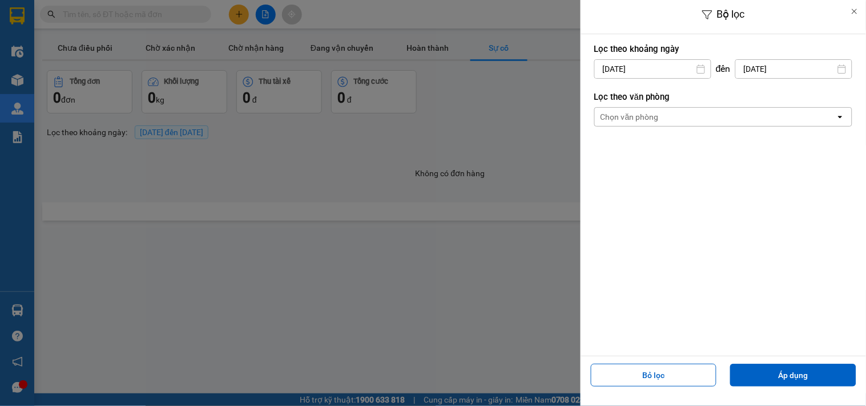
type input "[DATE]"
click at [783, 67] on input "[DATE]" at bounding box center [794, 69] width 116 height 18
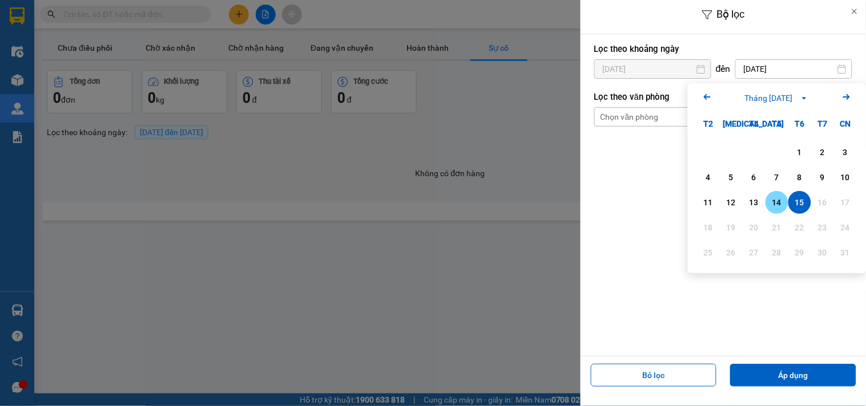
click at [784, 197] on div "14" at bounding box center [777, 203] width 16 height 14
type input "[DATE]"
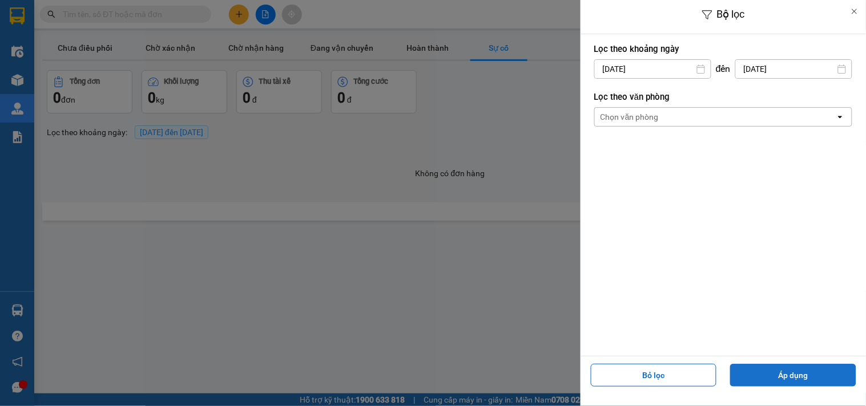
click at [795, 378] on button "Áp dụng" at bounding box center [793, 375] width 126 height 23
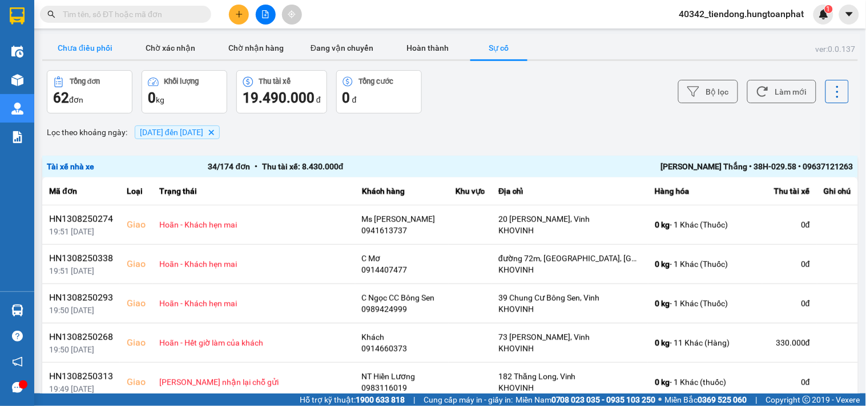
click at [99, 51] on button "Chưa điều phối" at bounding box center [85, 48] width 86 height 23
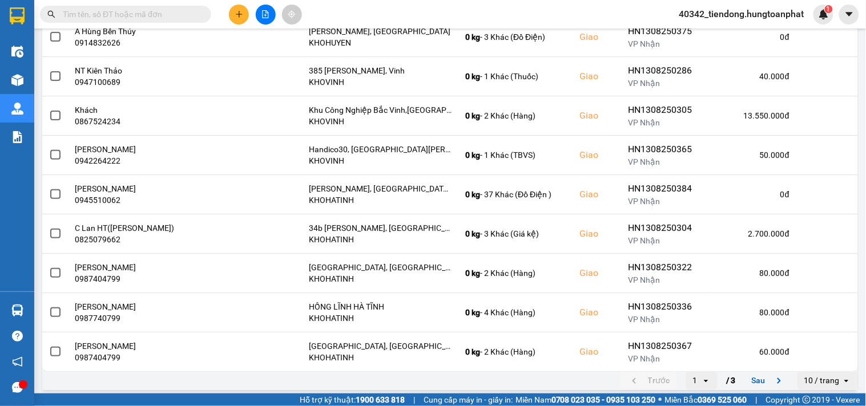
scroll to position [210, 0]
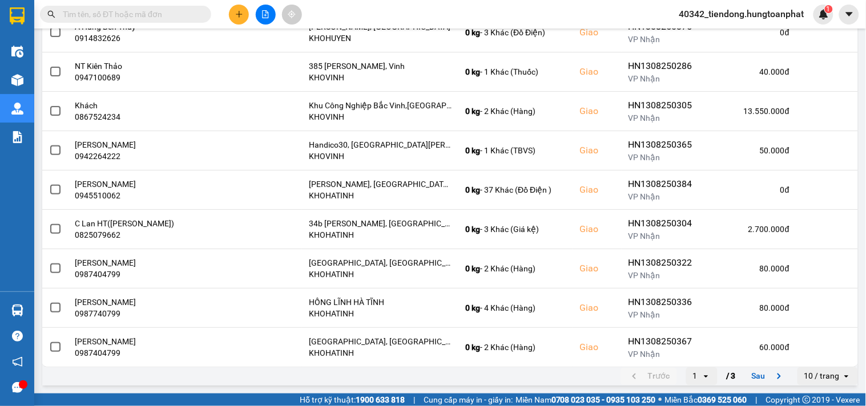
click at [808, 381] on div "10 / trang" at bounding box center [821, 376] width 35 height 11
click at [816, 356] on div "100 / trang" at bounding box center [819, 353] width 42 height 11
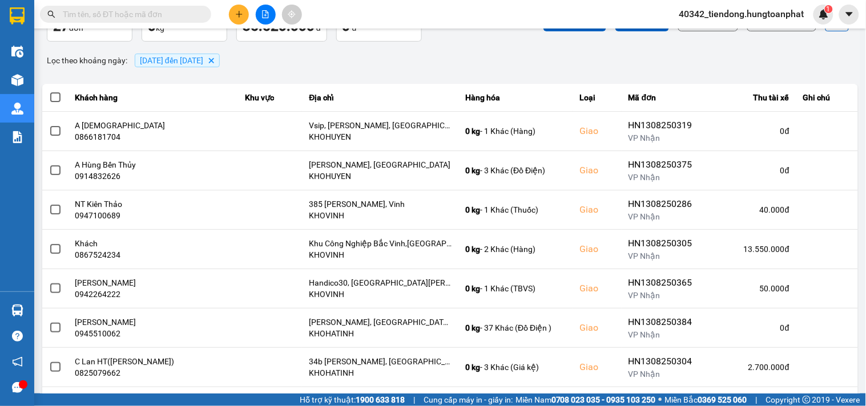
scroll to position [0, 0]
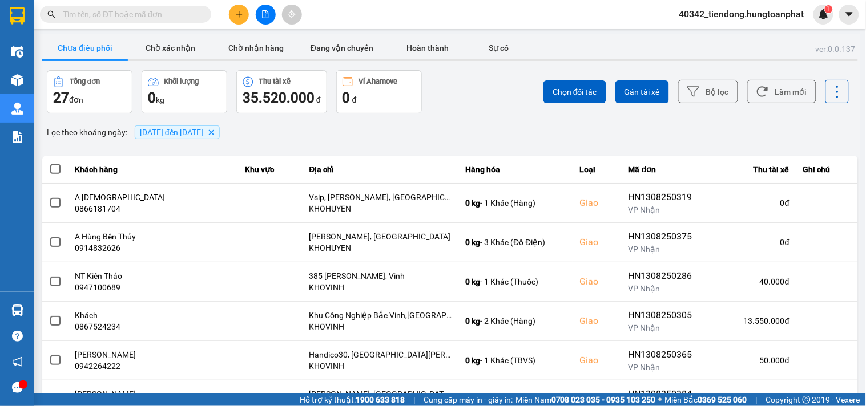
click at [736, 15] on span "40342_tiendong.hungtoanphat" at bounding box center [741, 14] width 143 height 14
click at [721, 31] on span "Đăng xuất" at bounding box center [746, 35] width 121 height 13
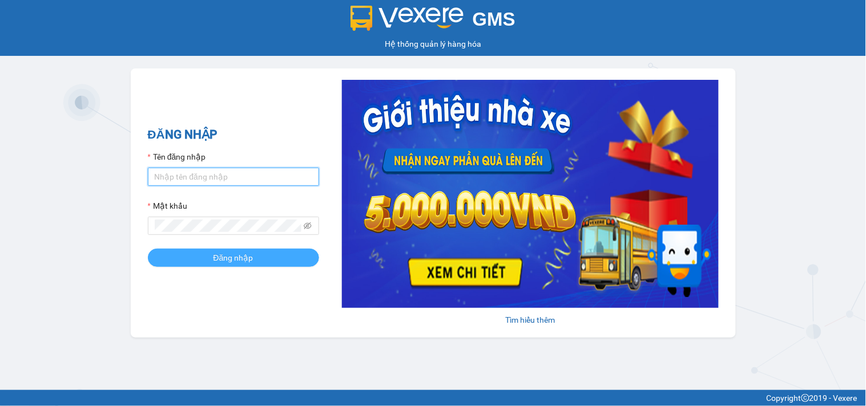
type input "tiendong.hungtoanphat"
click at [215, 251] on button "Đăng nhập" at bounding box center [233, 258] width 171 height 18
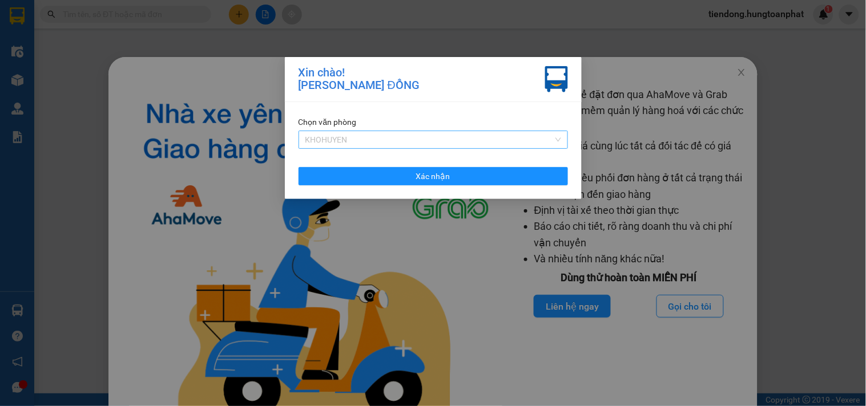
click at [414, 131] on span "KHOHUYEN" at bounding box center [433, 139] width 256 height 17
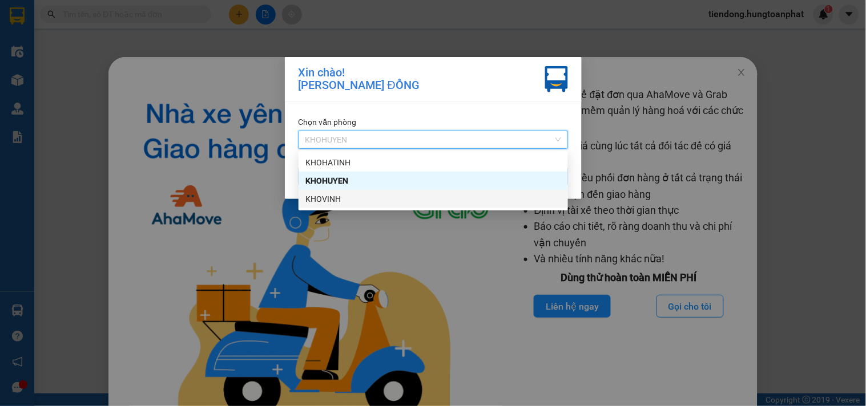
click at [367, 199] on div "KHOVINH" at bounding box center [433, 199] width 256 height 13
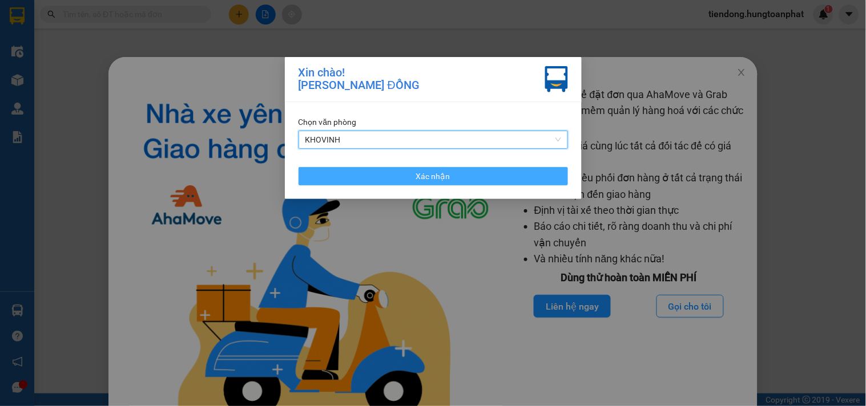
click at [381, 178] on button "Xác nhận" at bounding box center [433, 176] width 269 height 18
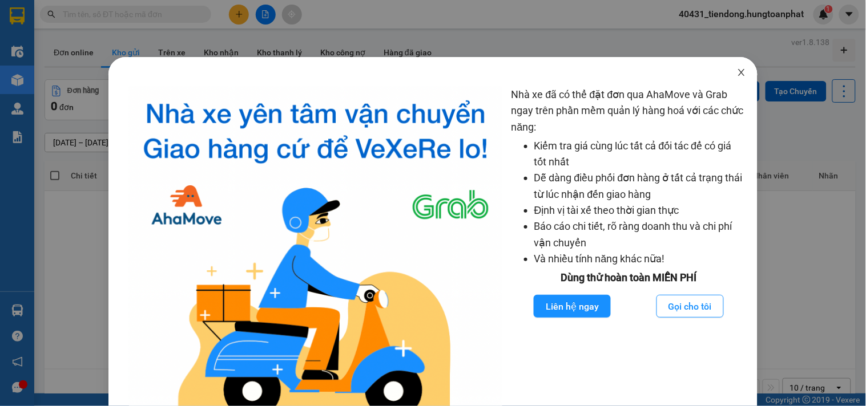
click at [737, 75] on icon "close" at bounding box center [741, 72] width 9 height 9
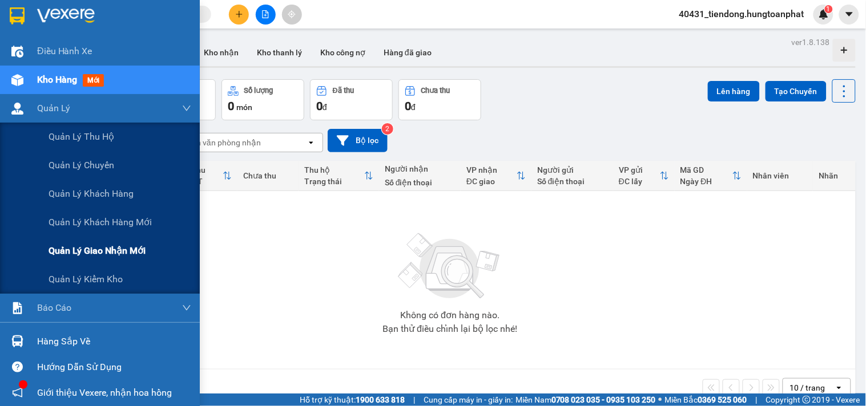
click at [98, 245] on span "Quản lý giao nhận mới" at bounding box center [97, 251] width 97 height 14
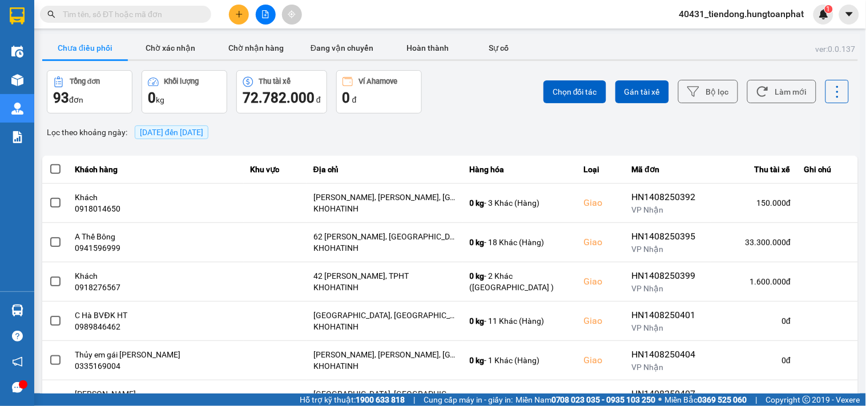
click at [151, 134] on span "[DATE] đến [DATE]" at bounding box center [171, 132] width 63 height 9
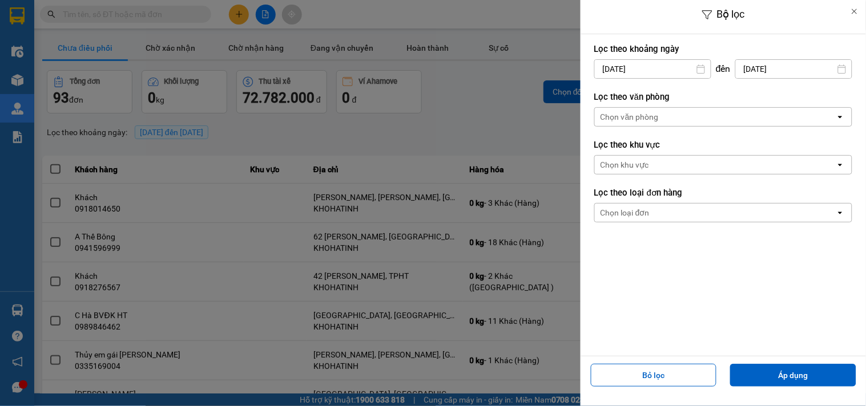
click at [614, 72] on input "[DATE]" at bounding box center [653, 69] width 116 height 18
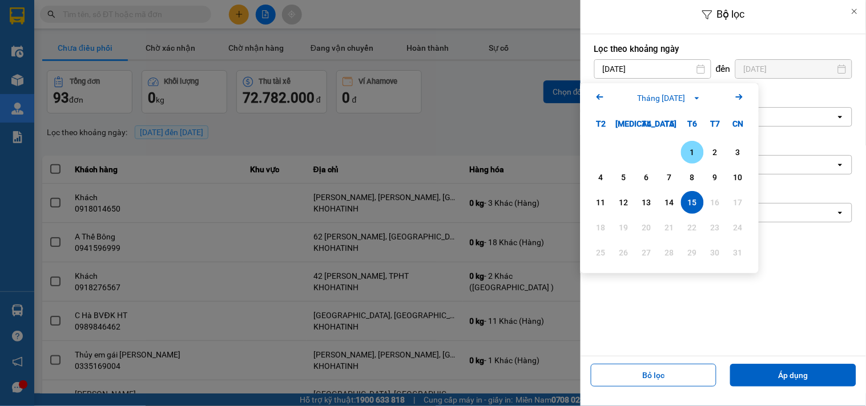
click at [691, 147] on div "1" at bounding box center [692, 153] width 16 height 14
type input "[DATE]"
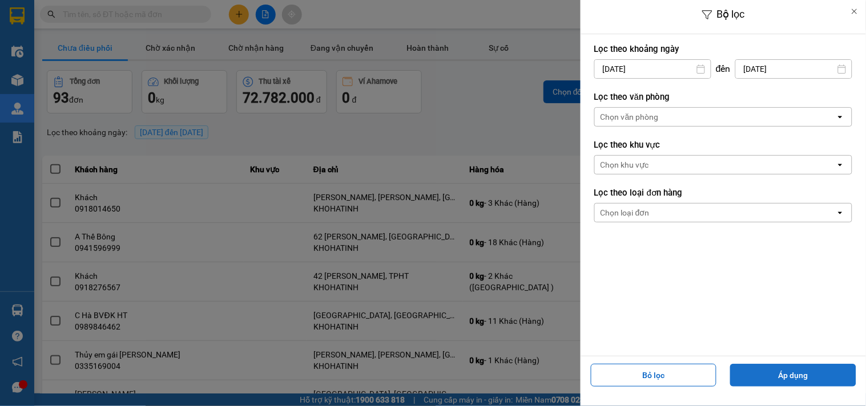
click at [804, 366] on button "Áp dụng" at bounding box center [793, 375] width 126 height 23
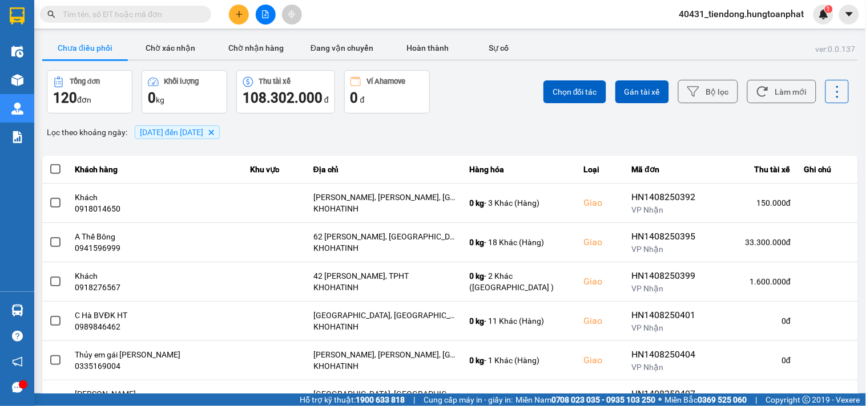
click at [203, 134] on span "[DATE] đến [DATE]" at bounding box center [171, 132] width 63 height 9
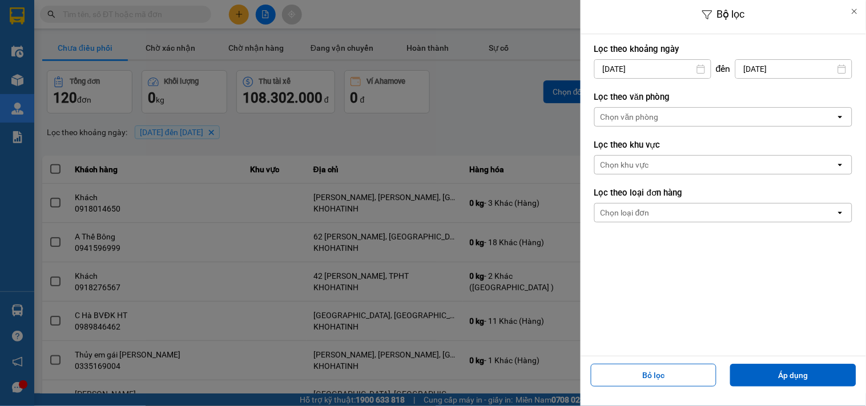
click at [760, 69] on input "[DATE]" at bounding box center [794, 69] width 116 height 18
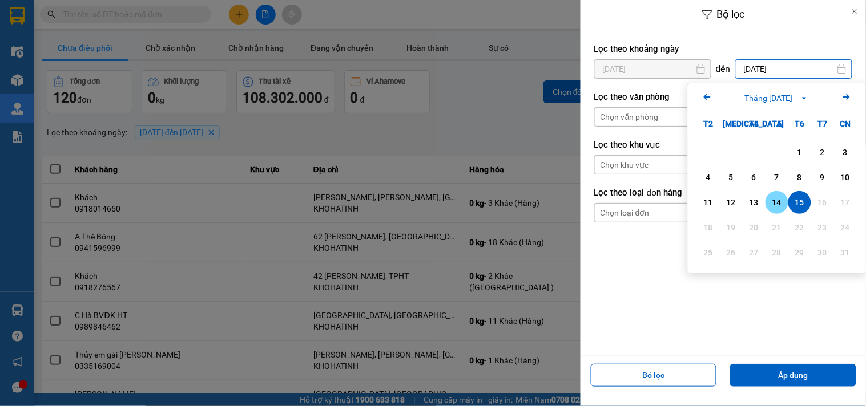
click at [781, 201] on div "14" at bounding box center [777, 203] width 16 height 14
type input "[DATE]"
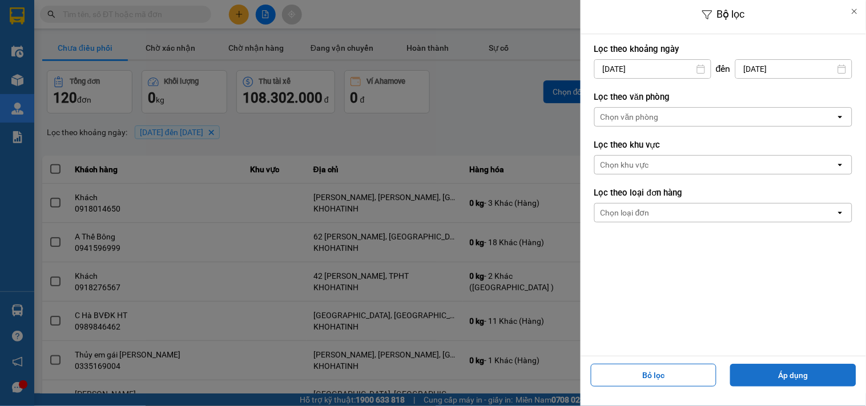
click at [796, 379] on button "Áp dụng" at bounding box center [793, 375] width 126 height 23
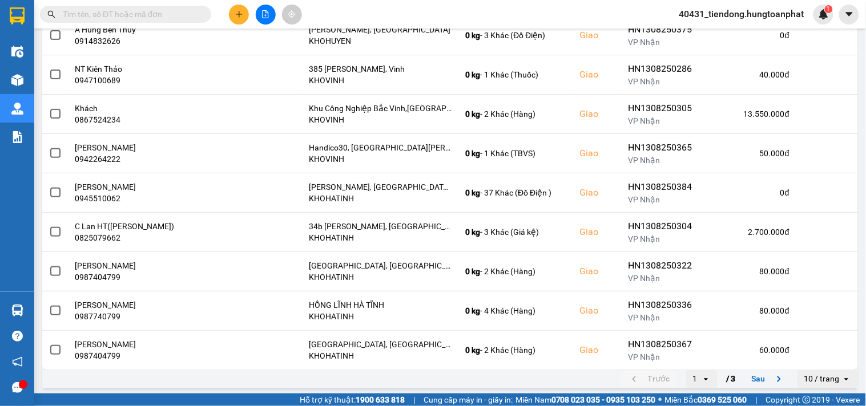
scroll to position [210, 0]
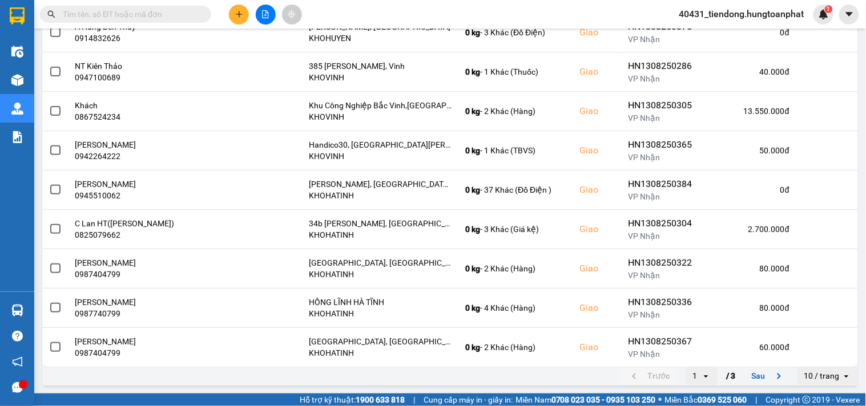
click at [814, 383] on div "10 / trang" at bounding box center [819, 377] width 45 height 18
click at [820, 362] on li "100 / trang" at bounding box center [819, 353] width 60 height 21
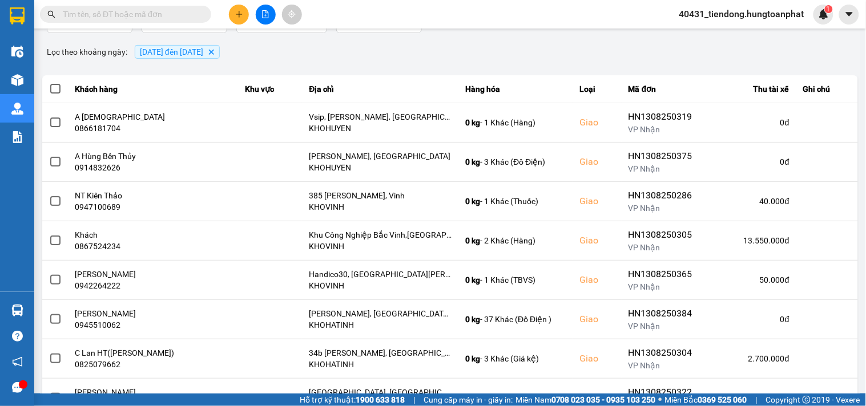
scroll to position [0, 0]
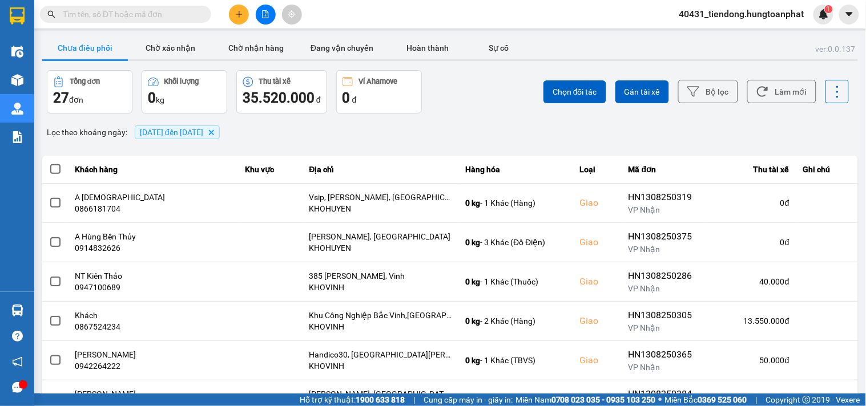
click at [214, 133] on icon "01/08/2025 đến 14/08/2025, close by backspace" at bounding box center [211, 132] width 5 height 5
